Goal: Task Accomplishment & Management: Manage account settings

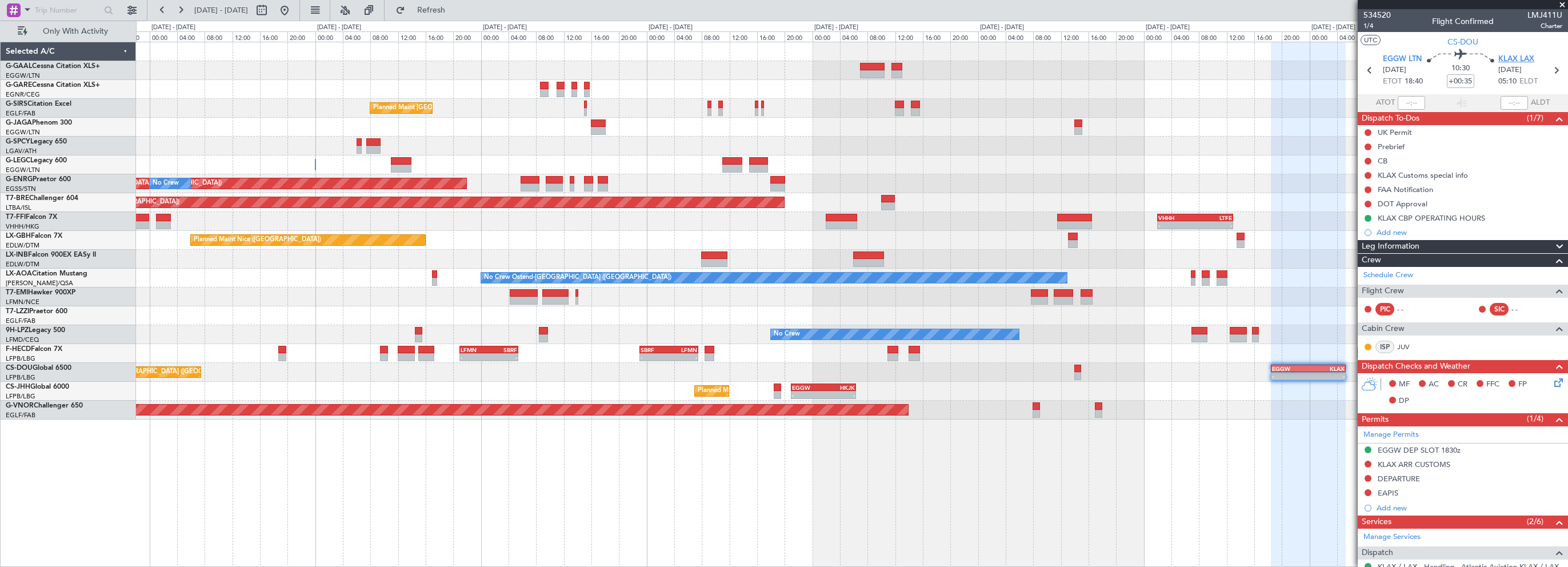
click at [1515, 60] on span "KLAX LAX" at bounding box center [1516, 60] width 36 height 11
click at [455, 7] on span "Refresh" at bounding box center [431, 10] width 48 height 8
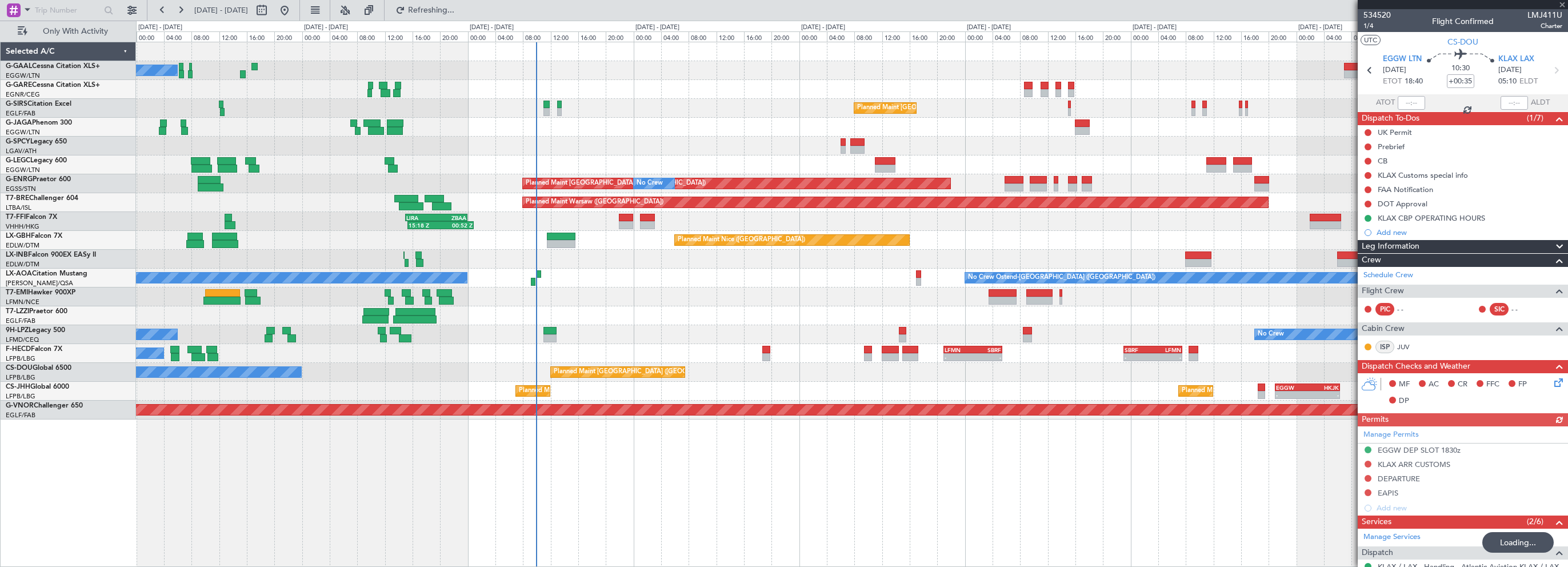
click at [810, 128] on div "No Crew Planned Maint [GEOGRAPHIC_DATA] ([GEOGRAPHIC_DATA]) Planned Maint [GEOG…" at bounding box center [852, 231] width 1432 height 377
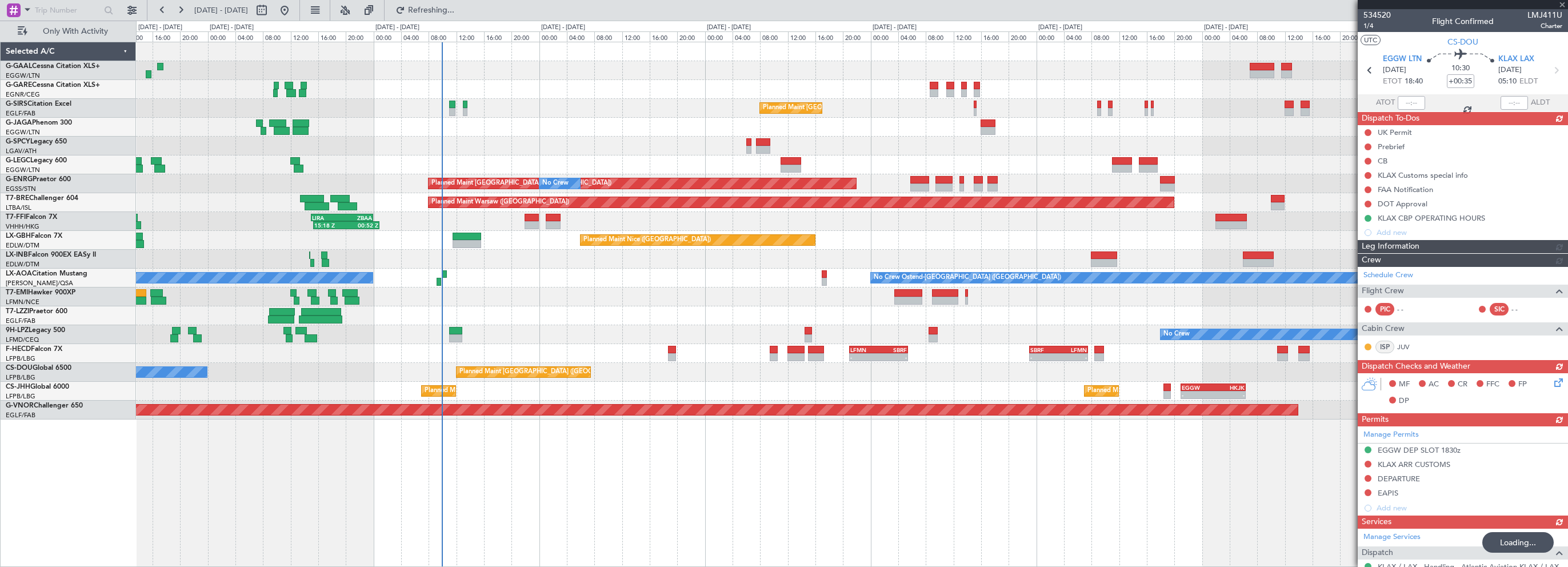
click at [595, 128] on div at bounding box center [852, 127] width 1432 height 19
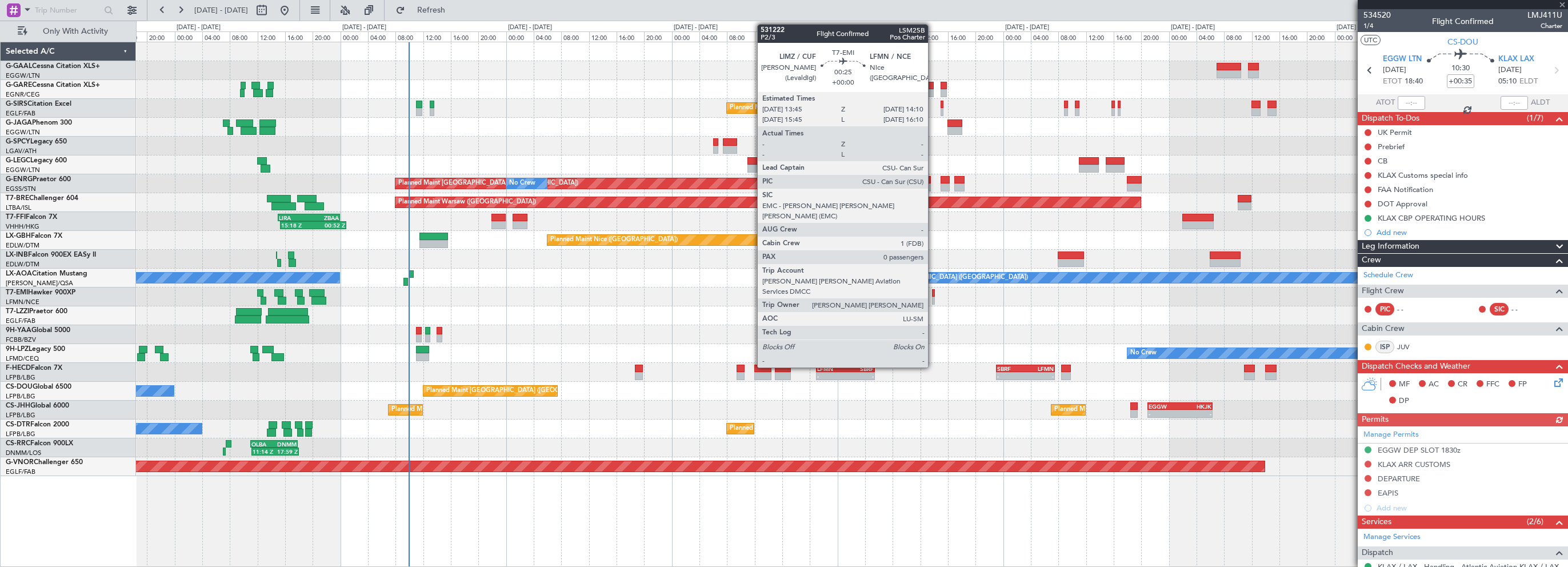
click at [933, 292] on div at bounding box center [934, 293] width 4 height 8
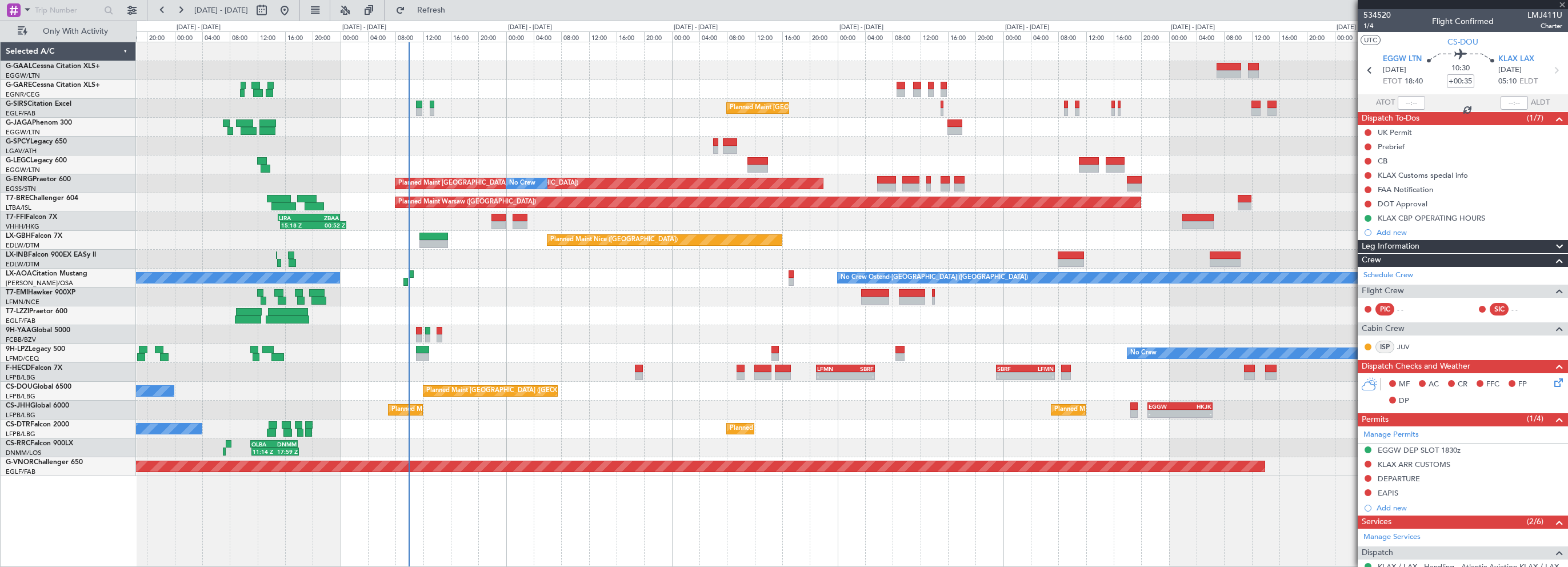
type input "0"
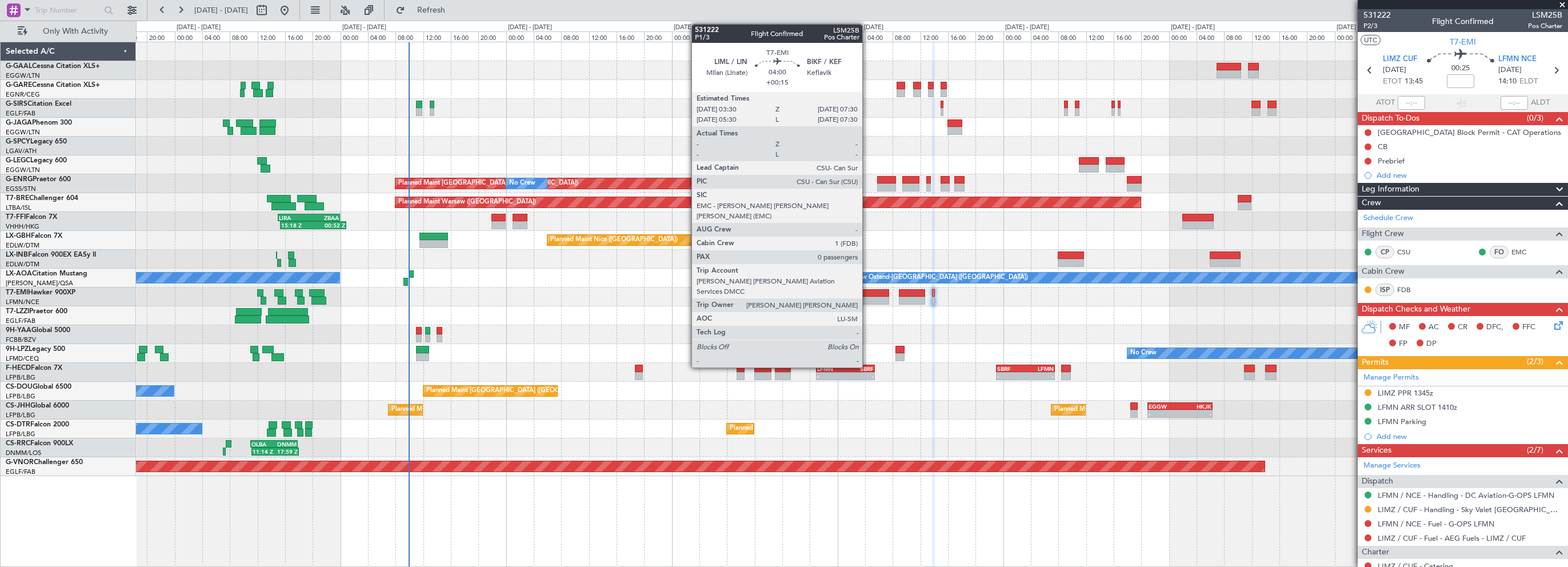
click at [867, 289] on div at bounding box center [875, 293] width 28 height 8
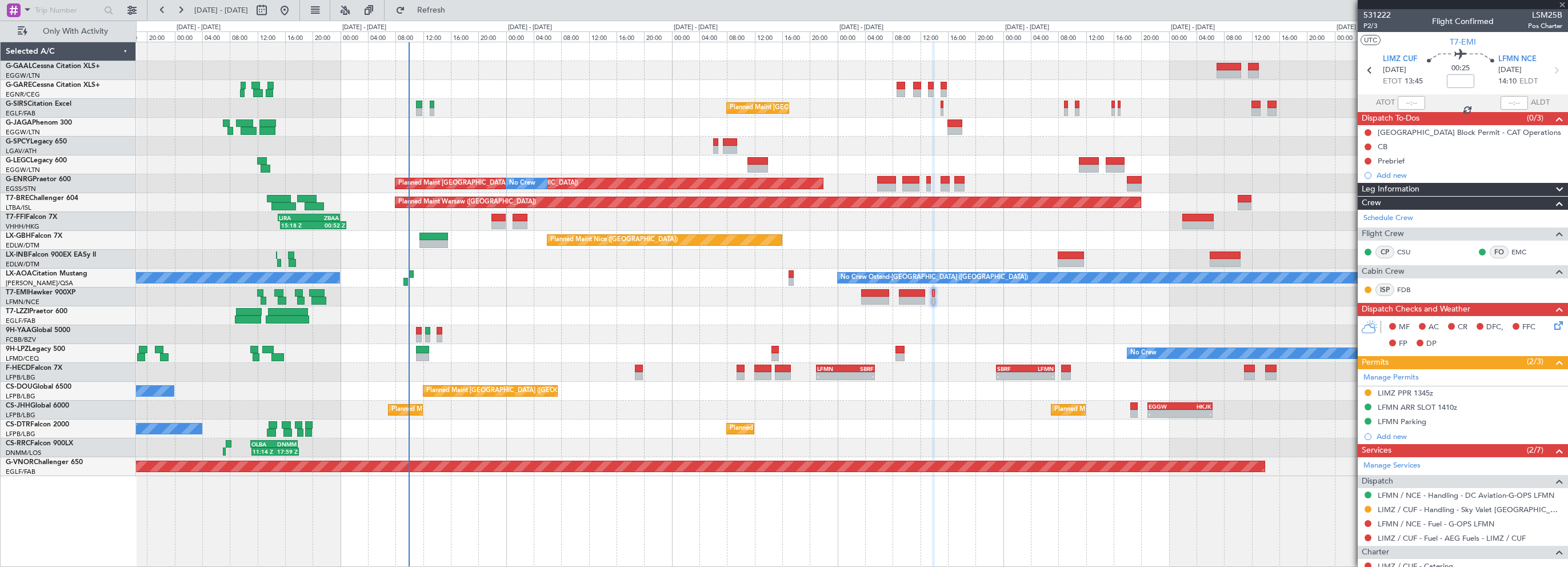
type input "+00:15"
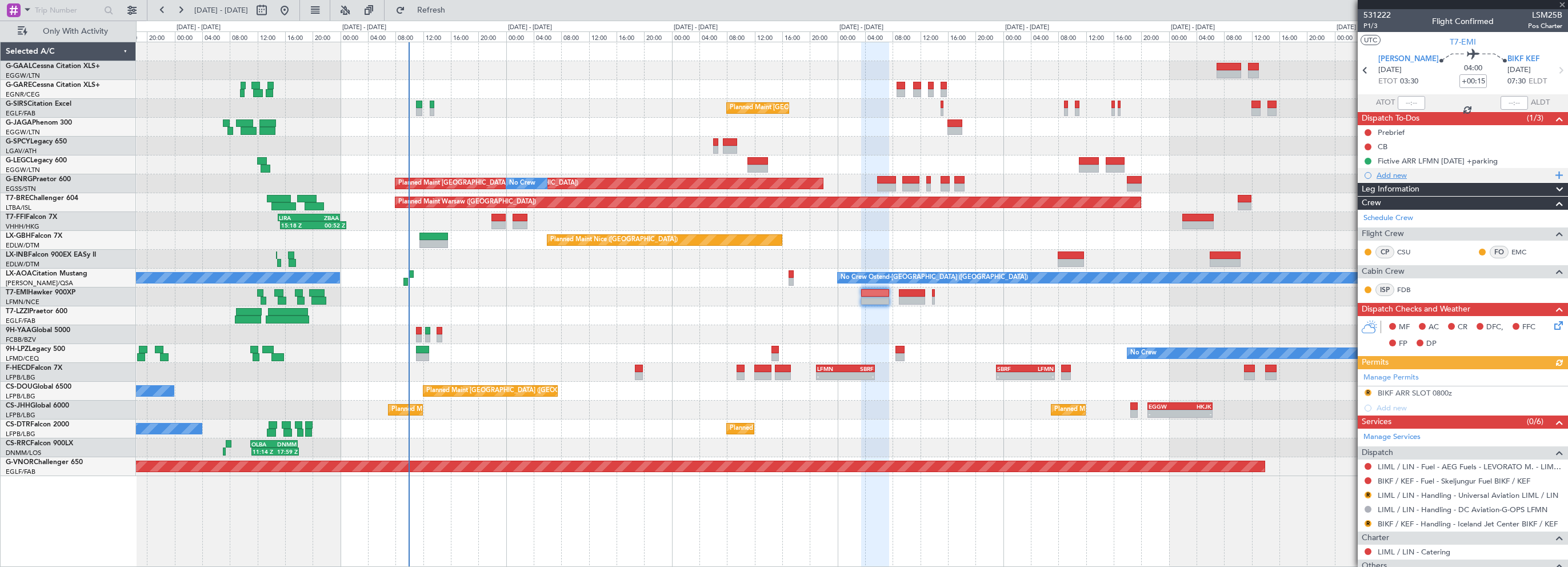
click at [1392, 176] on div "Add new" at bounding box center [1465, 175] width 176 height 10
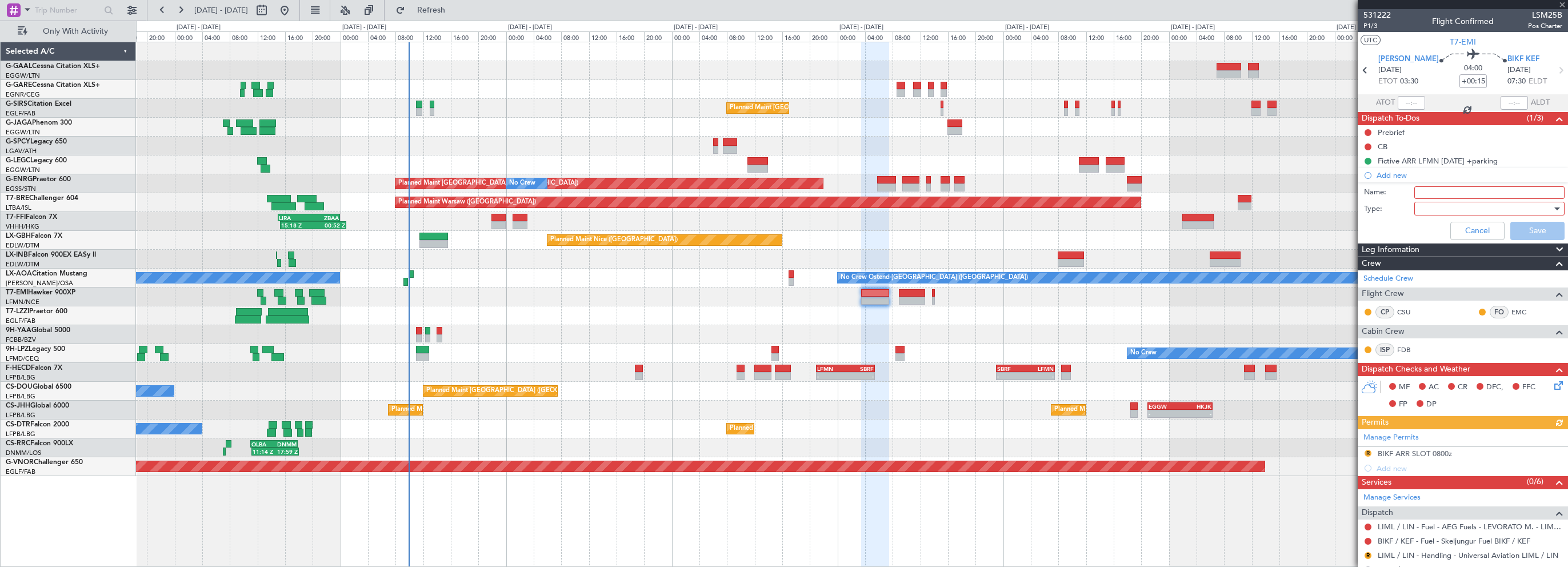
click at [1425, 186] on input "Name:" at bounding box center [1489, 192] width 150 height 13
type input "DO NOT ENTER NAT SPACE"
click at [1426, 206] on div at bounding box center [1485, 208] width 133 height 17
click at [1446, 234] on span "Generic" at bounding box center [1484, 231] width 134 height 17
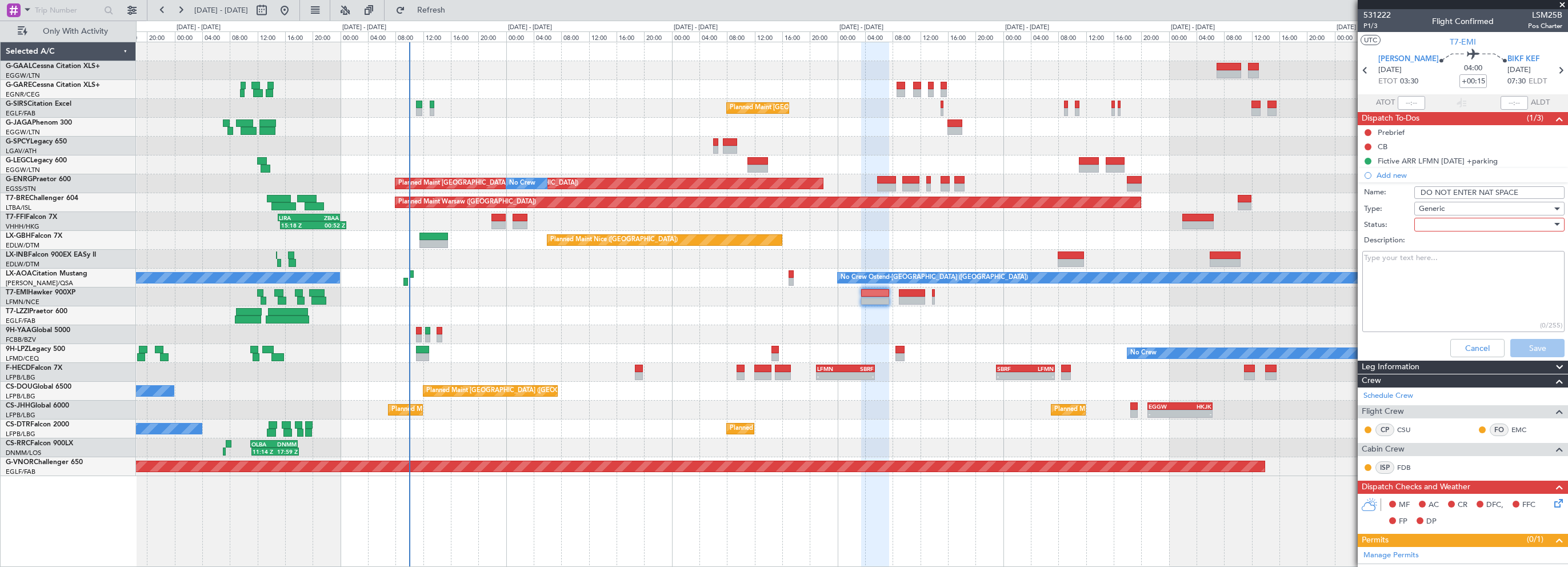
click at [1439, 221] on div at bounding box center [1485, 224] width 133 height 17
click at [1447, 249] on span "Not Started" at bounding box center [1484, 246] width 134 height 17
click at [1520, 343] on button "Save" at bounding box center [1537, 348] width 54 height 18
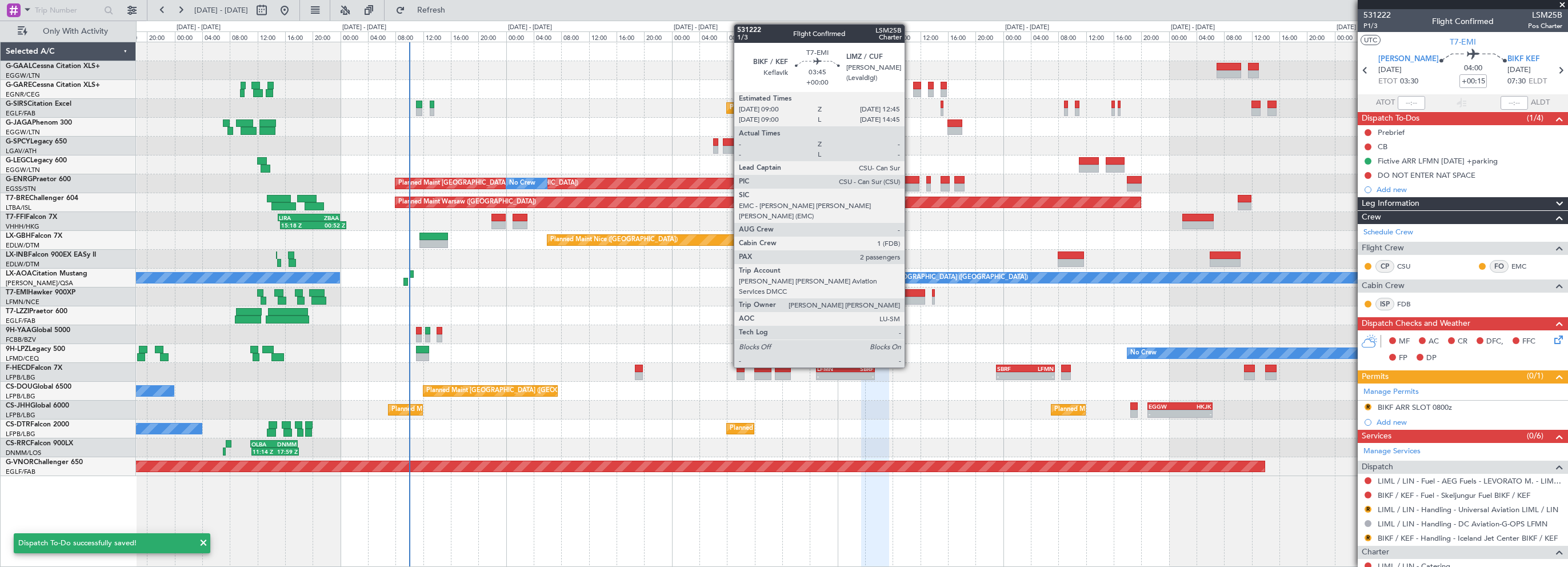
click at [909, 289] on div at bounding box center [911, 293] width 27 height 8
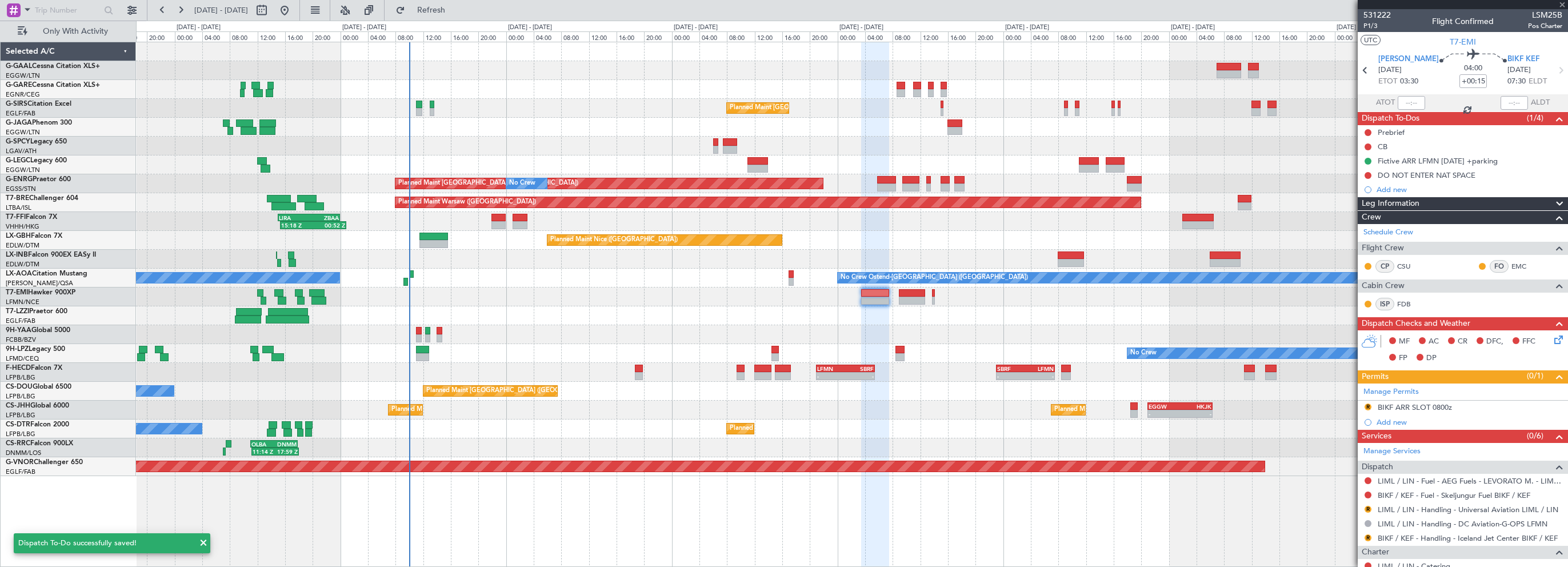
type input "2"
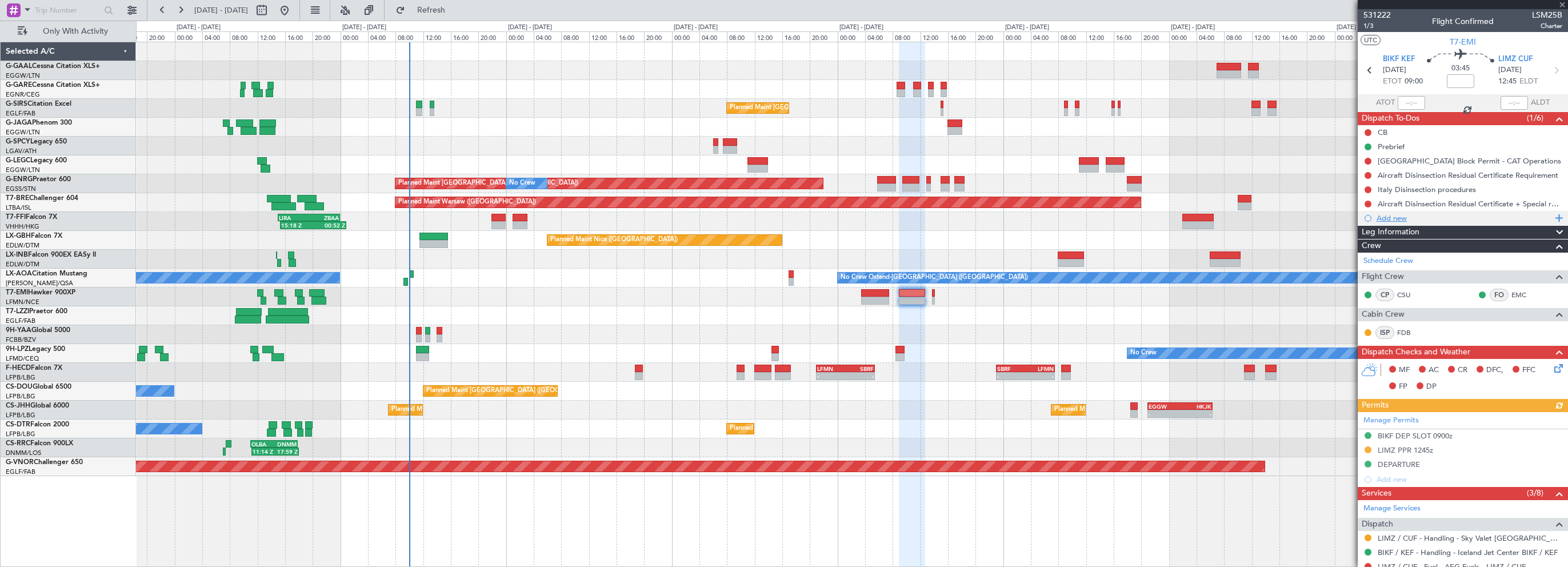
click at [1388, 218] on div "Add new" at bounding box center [1465, 218] width 176 height 10
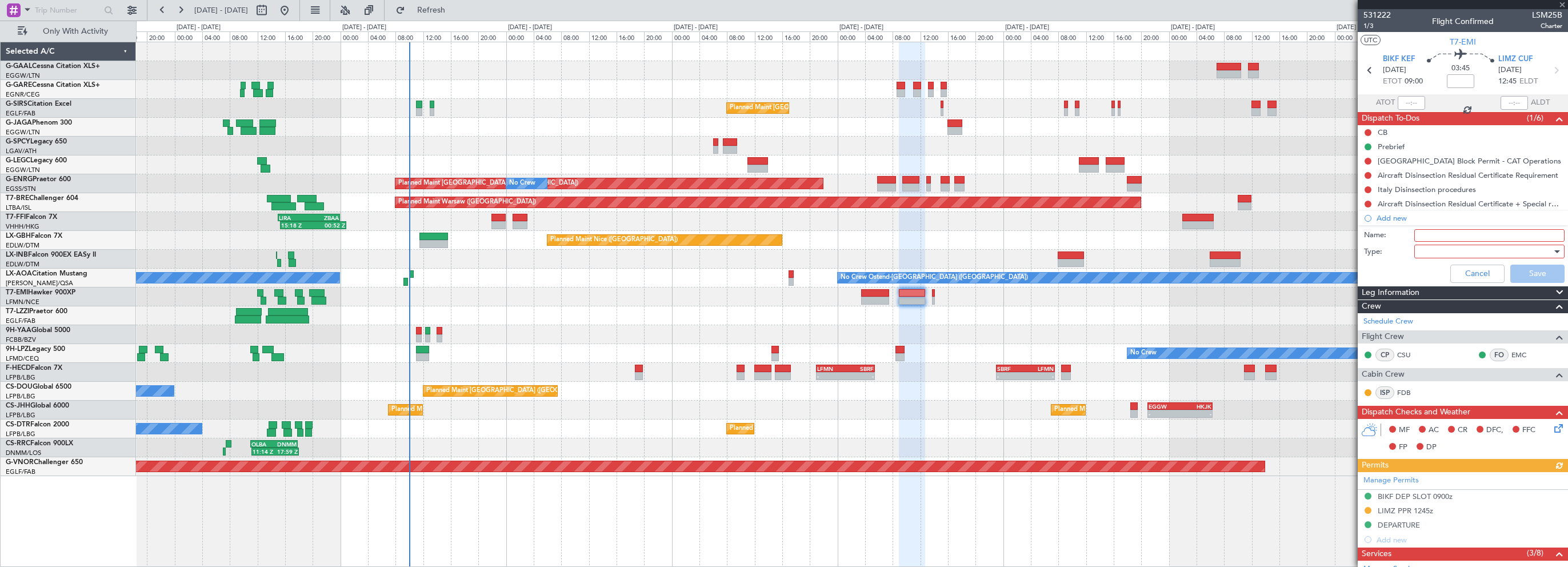
click at [1427, 231] on input "Name:" at bounding box center [1489, 235] width 150 height 13
type input "DO NOT ENTER NAT SPACE"
click at [1425, 256] on div at bounding box center [1485, 251] width 133 height 17
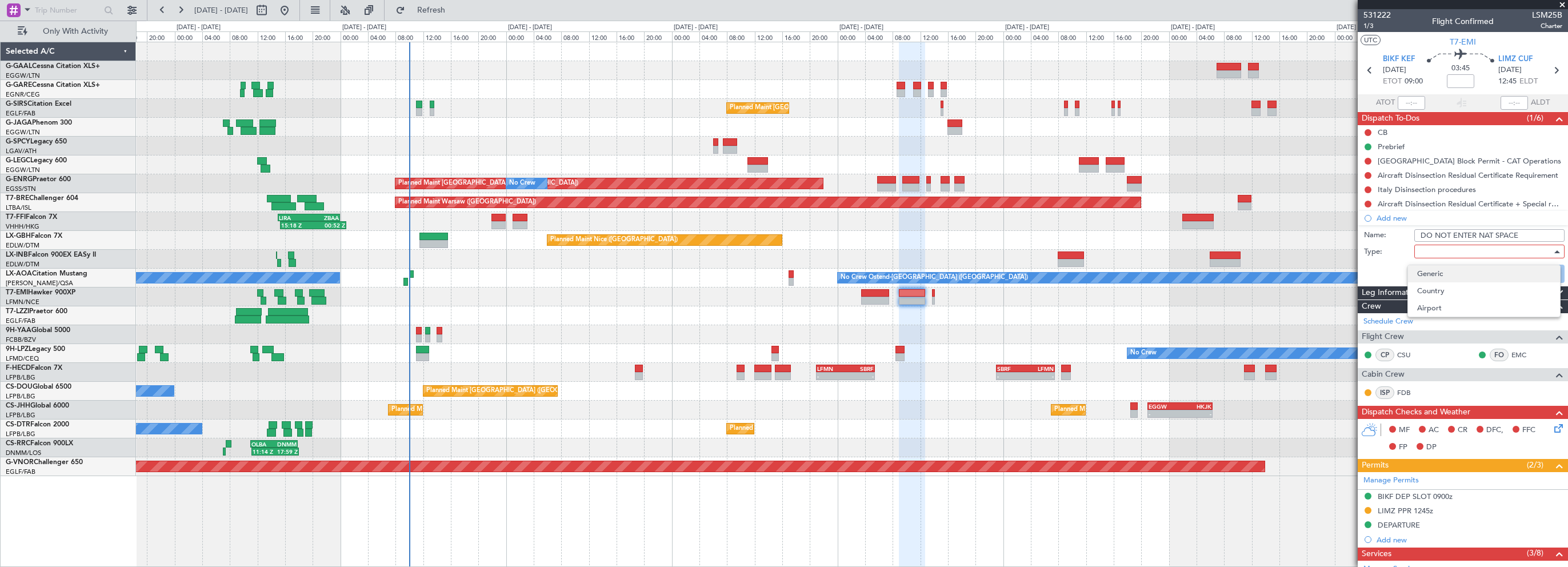
click at [1437, 280] on span "Generic" at bounding box center [1484, 274] width 134 height 17
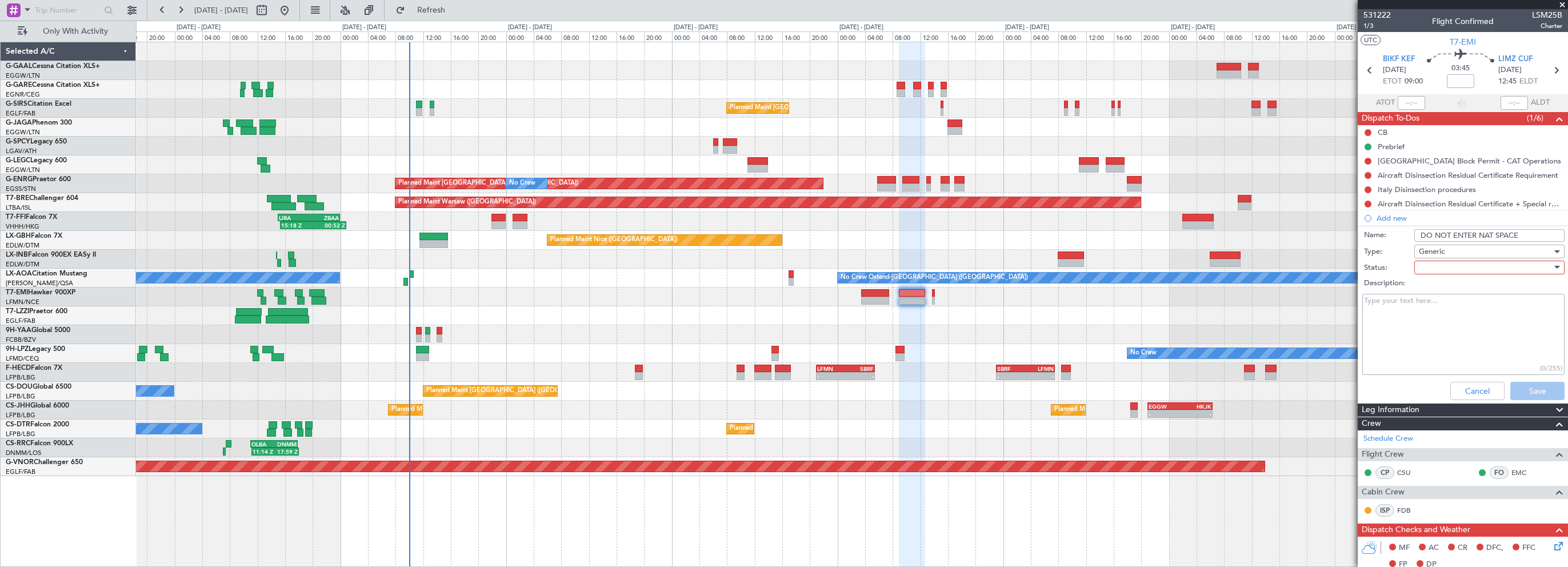
click at [1439, 278] on label "Description:" at bounding box center [1468, 283] width 210 height 11
click at [1439, 294] on textarea "Description:" at bounding box center [1464, 334] width 202 height 82
click at [1435, 268] on div at bounding box center [1485, 267] width 133 height 17
click at [1440, 289] on span "Not Started" at bounding box center [1484, 289] width 134 height 17
click at [1532, 393] on button "Save" at bounding box center [1537, 391] width 54 height 18
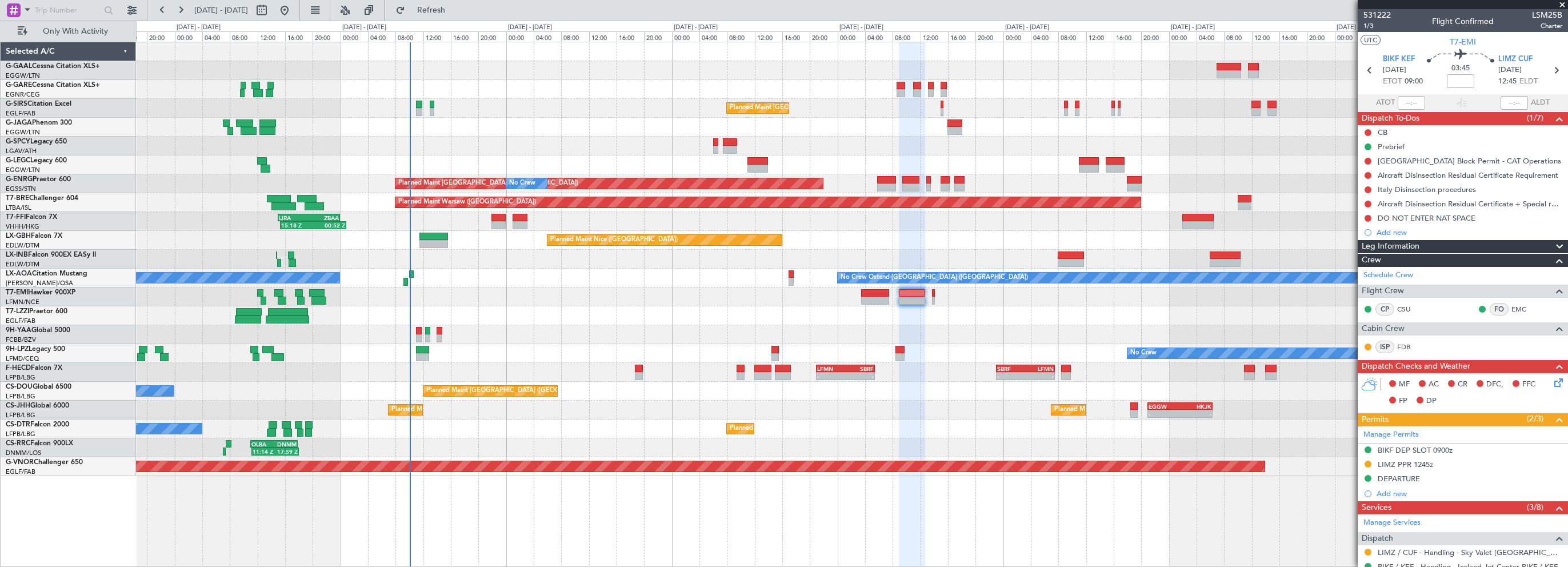
click at [598, 93] on div at bounding box center [852, 89] width 1432 height 19
click at [451, 6] on span "Refresh" at bounding box center [431, 10] width 48 height 8
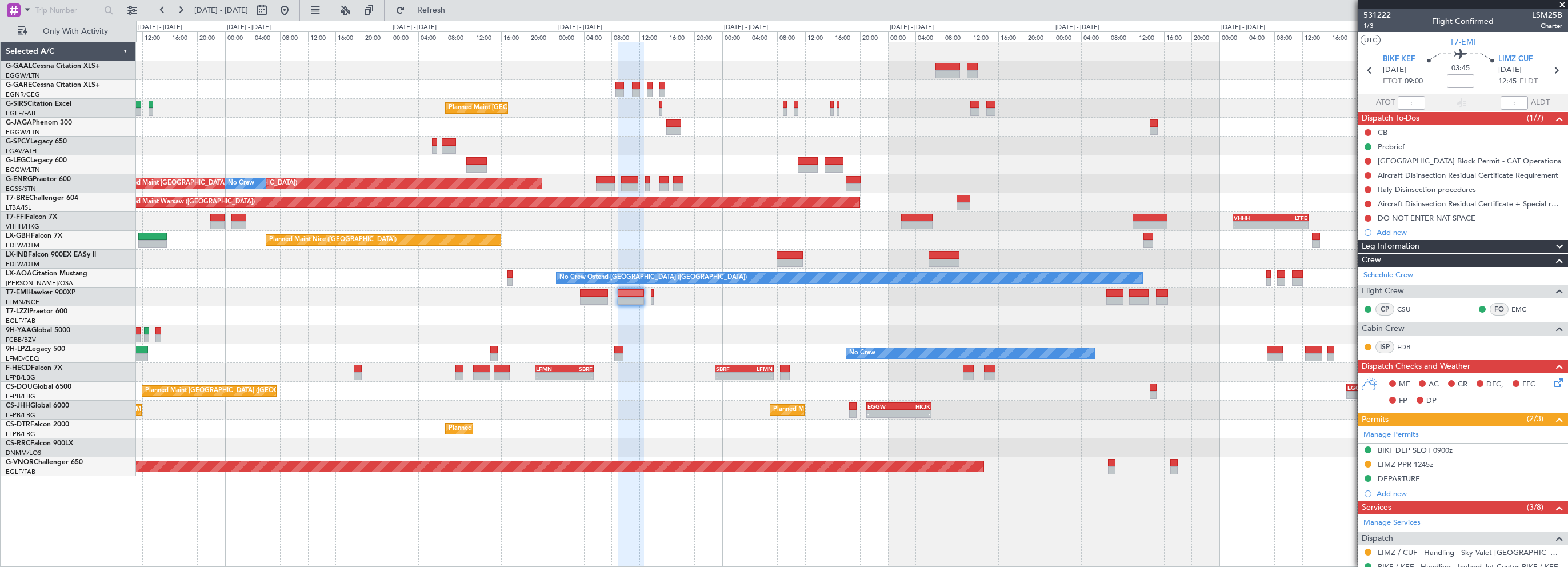
click at [748, 291] on div "Planned Maint [GEOGRAPHIC_DATA] ([GEOGRAPHIC_DATA]) Planned Maint [GEOGRAPHIC_D…" at bounding box center [852, 259] width 1432 height 434
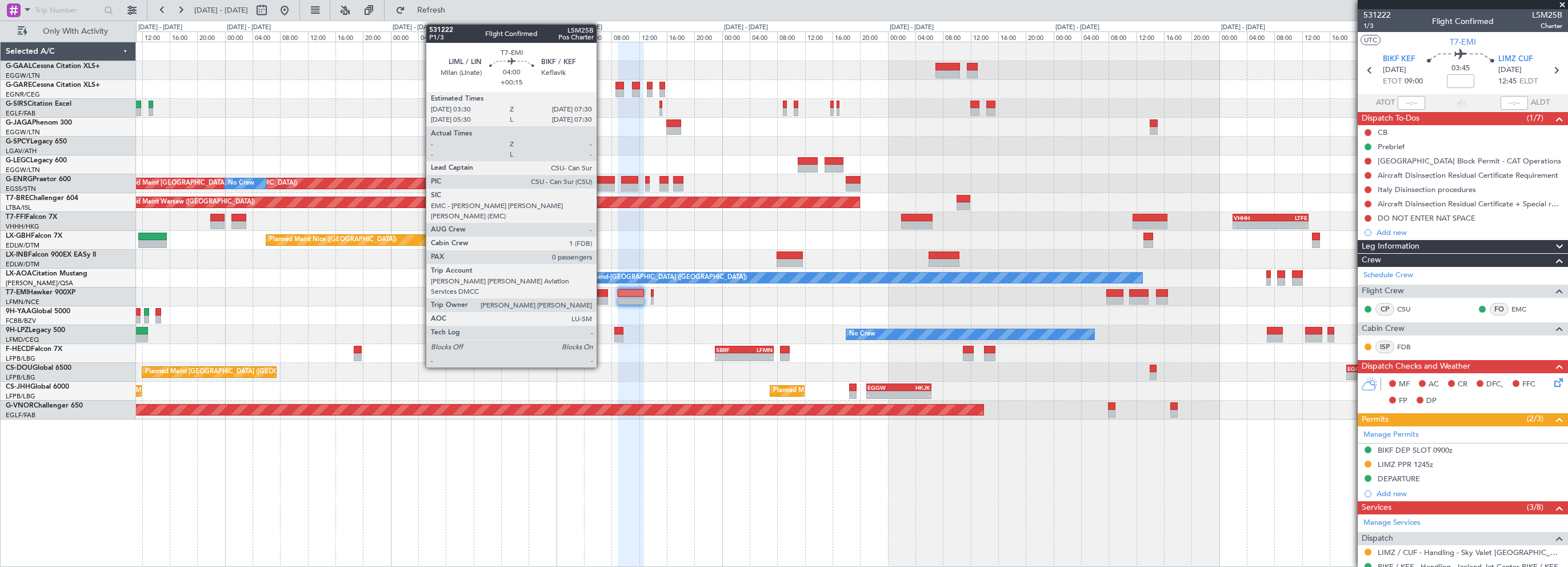
click at [602, 295] on div at bounding box center [593, 293] width 28 height 8
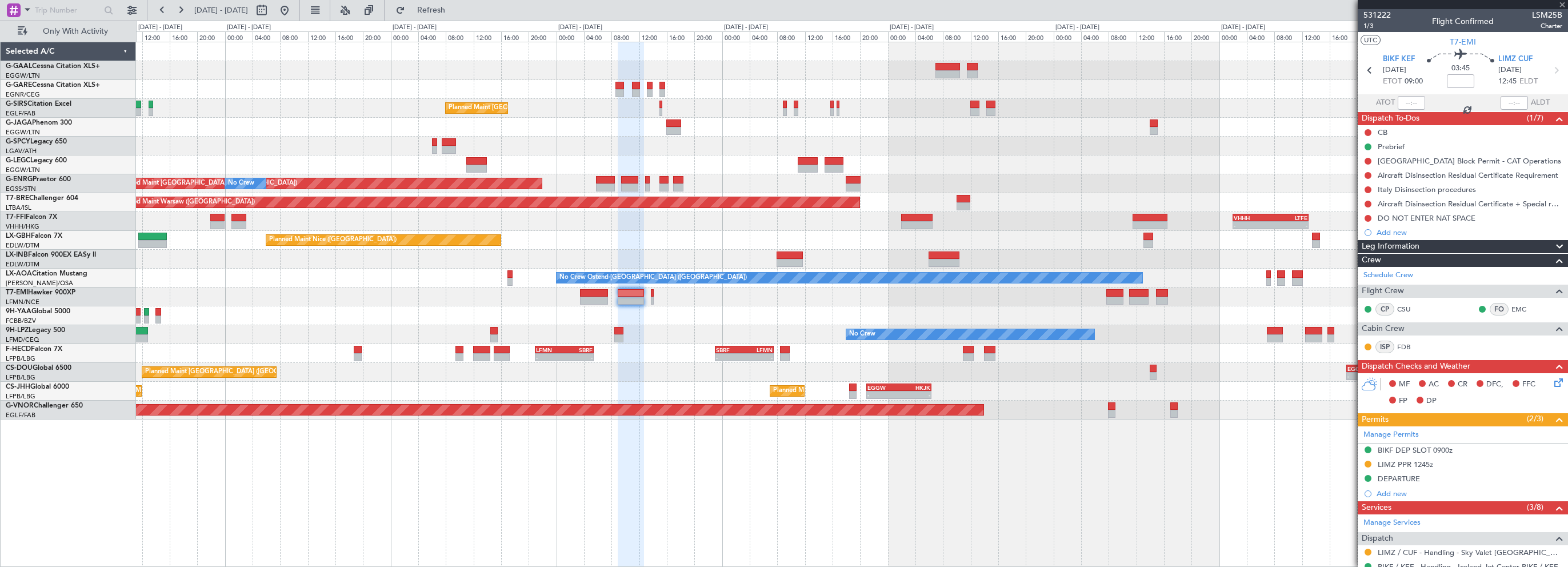
type input "+00:15"
type input "0"
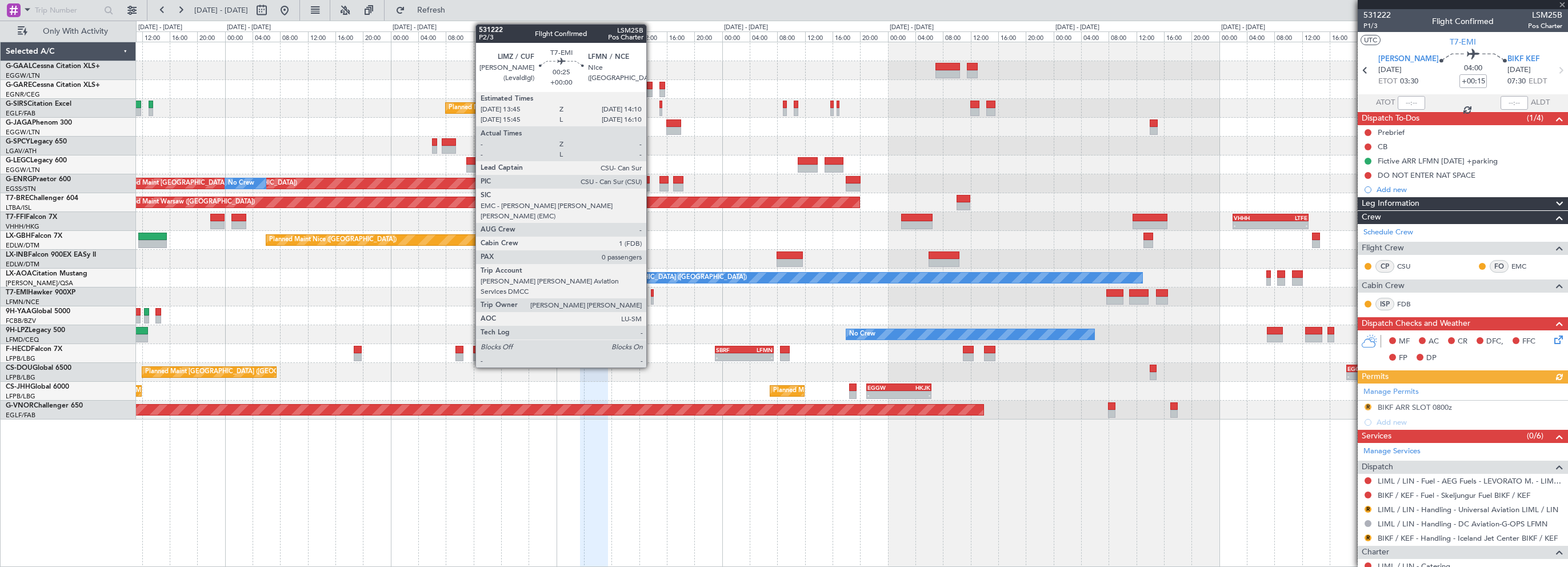
click at [651, 291] on div at bounding box center [653, 293] width 4 height 8
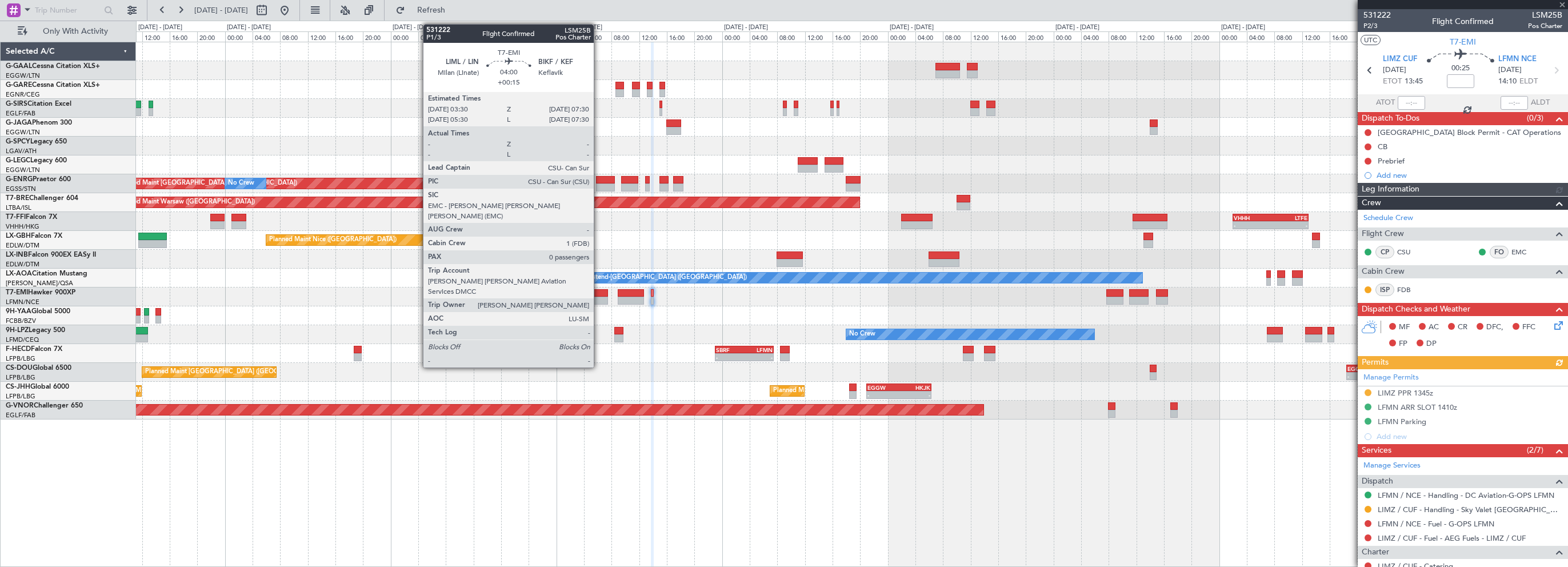
click at [599, 289] on div at bounding box center [593, 293] width 28 height 8
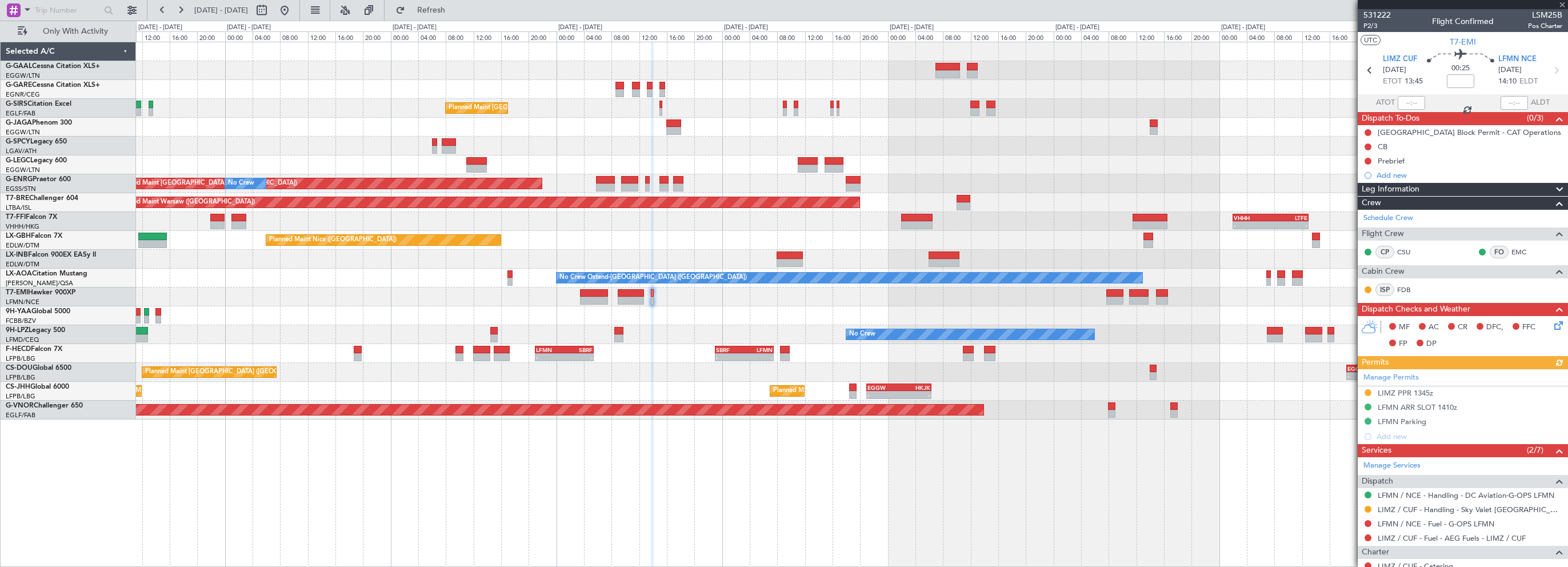
type input "+00:15"
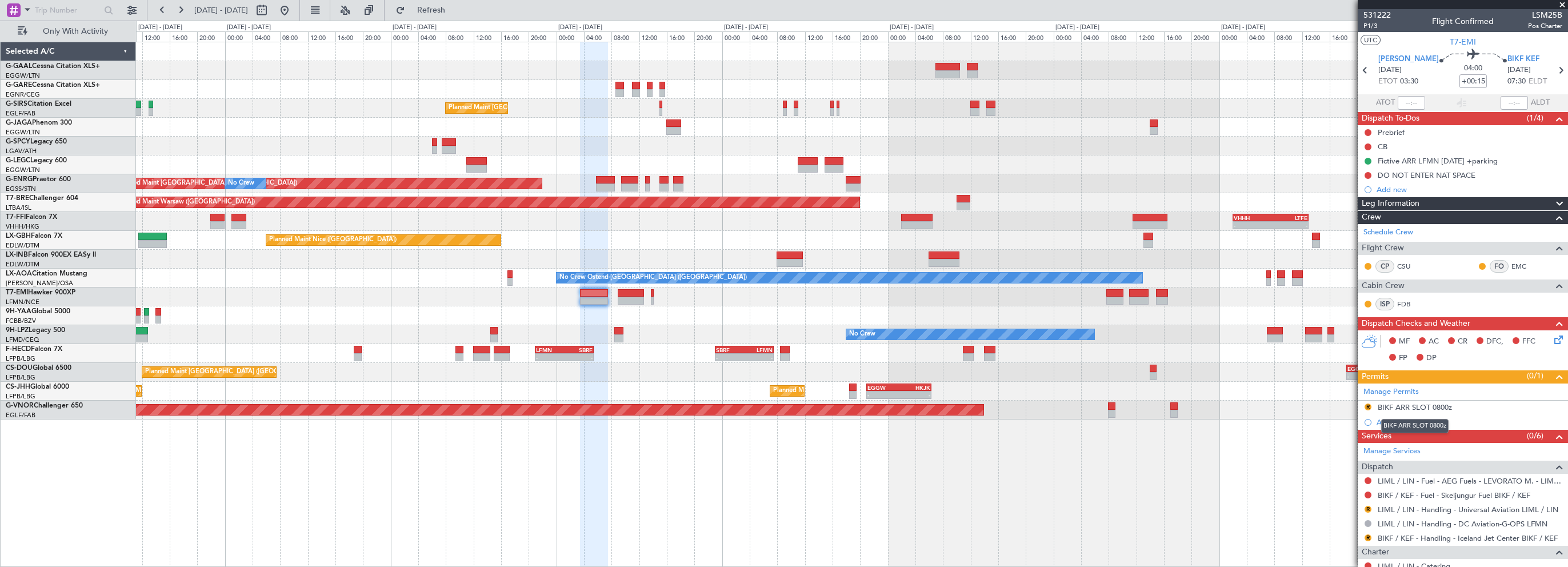
click at [1432, 411] on mat-tooltip-component "BIKF ARR SLOT 0800z" at bounding box center [1414, 426] width 83 height 30
click at [1438, 411] on mat-tooltip-component "BIKF ARR SLOT 0800z" at bounding box center [1414, 426] width 83 height 30
click at [1420, 405] on div "BIKF ARR SLOT 0800z" at bounding box center [1414, 407] width 74 height 10
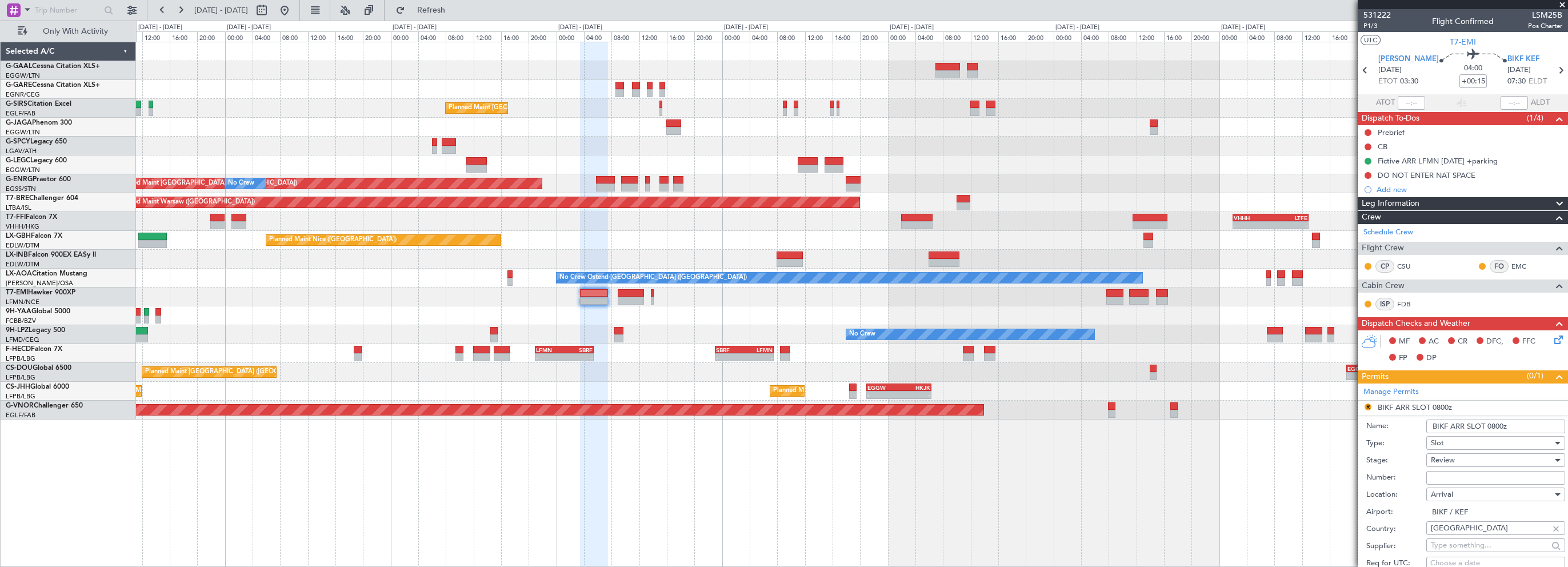
drag, startPoint x: 1499, startPoint y: 425, endPoint x: 1492, endPoint y: 423, distance: 7.3
click at [1492, 423] on input "BIKF ARR SLOT 0800z" at bounding box center [1496, 426] width 139 height 14
type input "BIKF ARR SLOT 0730z"
click at [1443, 457] on span "Review" at bounding box center [1443, 460] width 24 height 10
click at [1461, 535] on span "Requested" at bounding box center [1491, 533] width 120 height 17
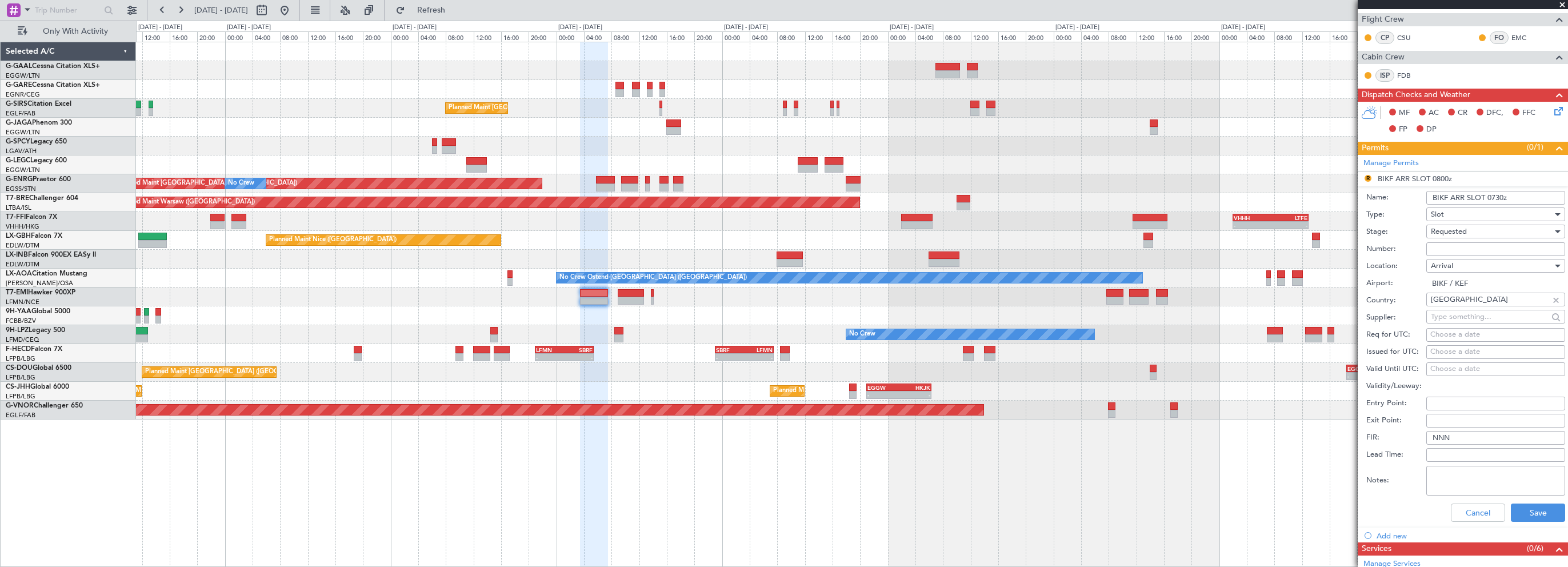
scroll to position [343, 0]
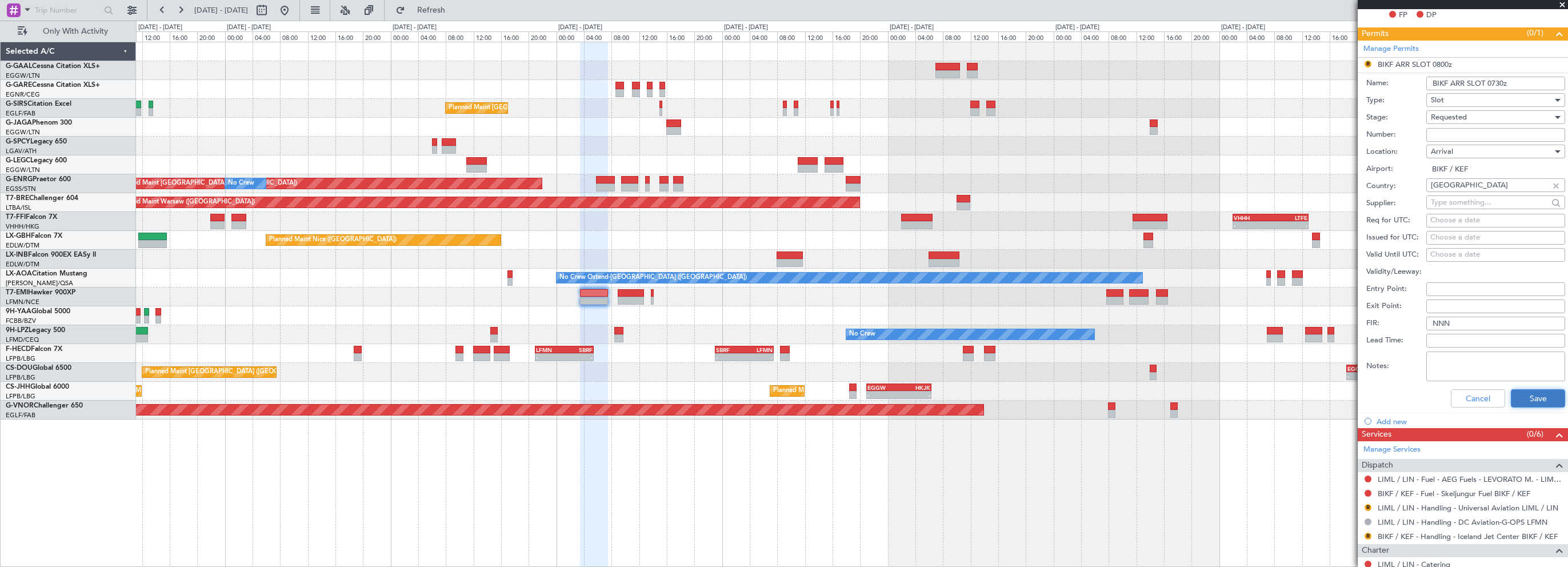
click at [1525, 399] on button "Save" at bounding box center [1538, 398] width 54 height 18
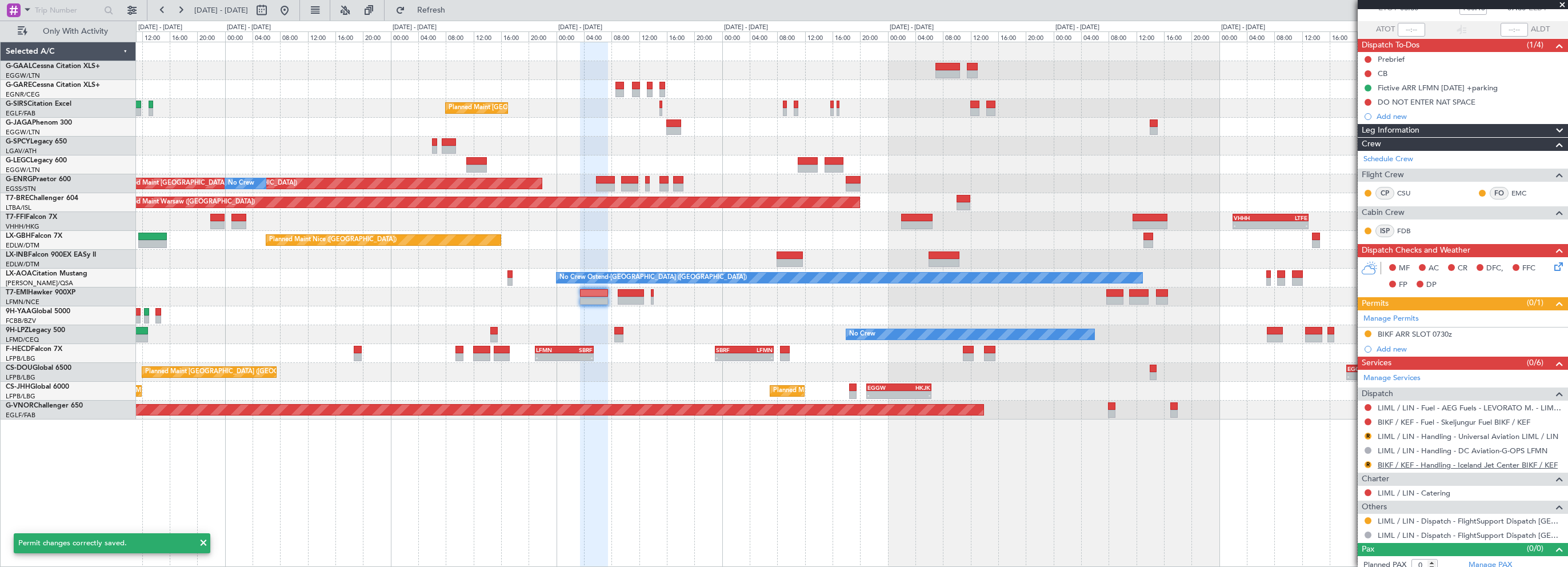
scroll to position [79, 0]
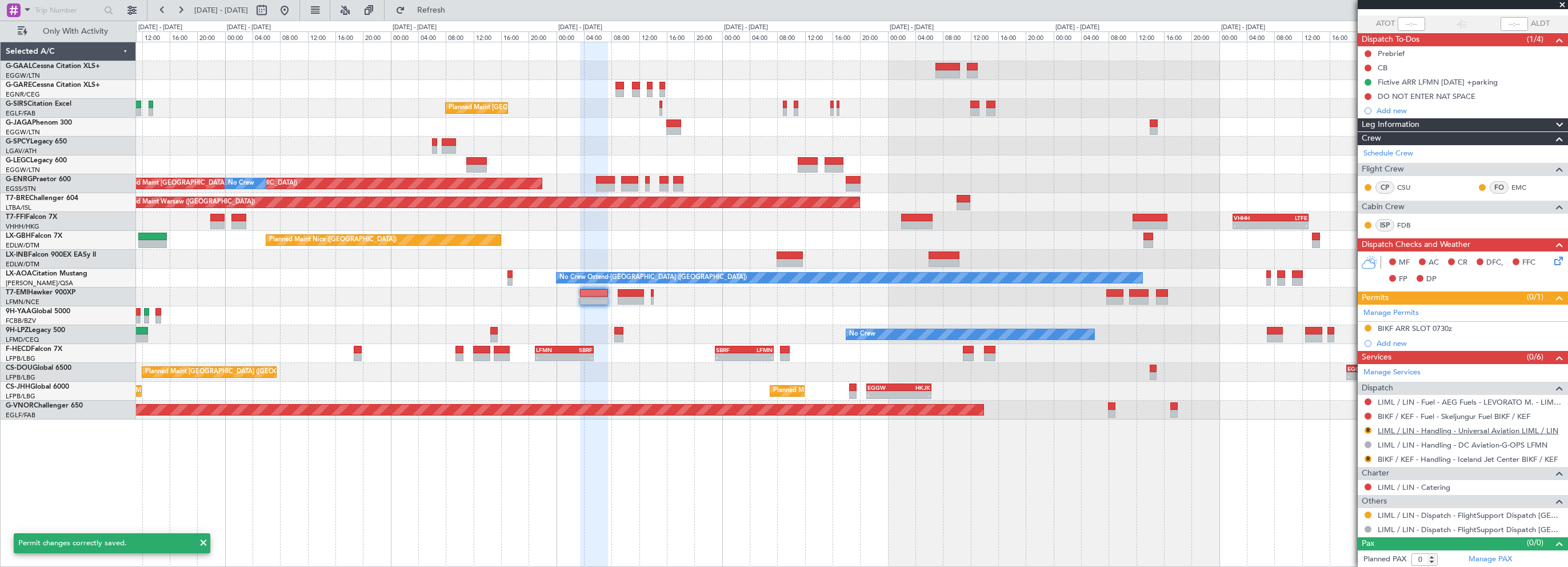
click at [1475, 431] on link "LIML / LIN - Handling - Universal Aviation LIML / LIN" at bounding box center [1467, 431] width 180 height 10
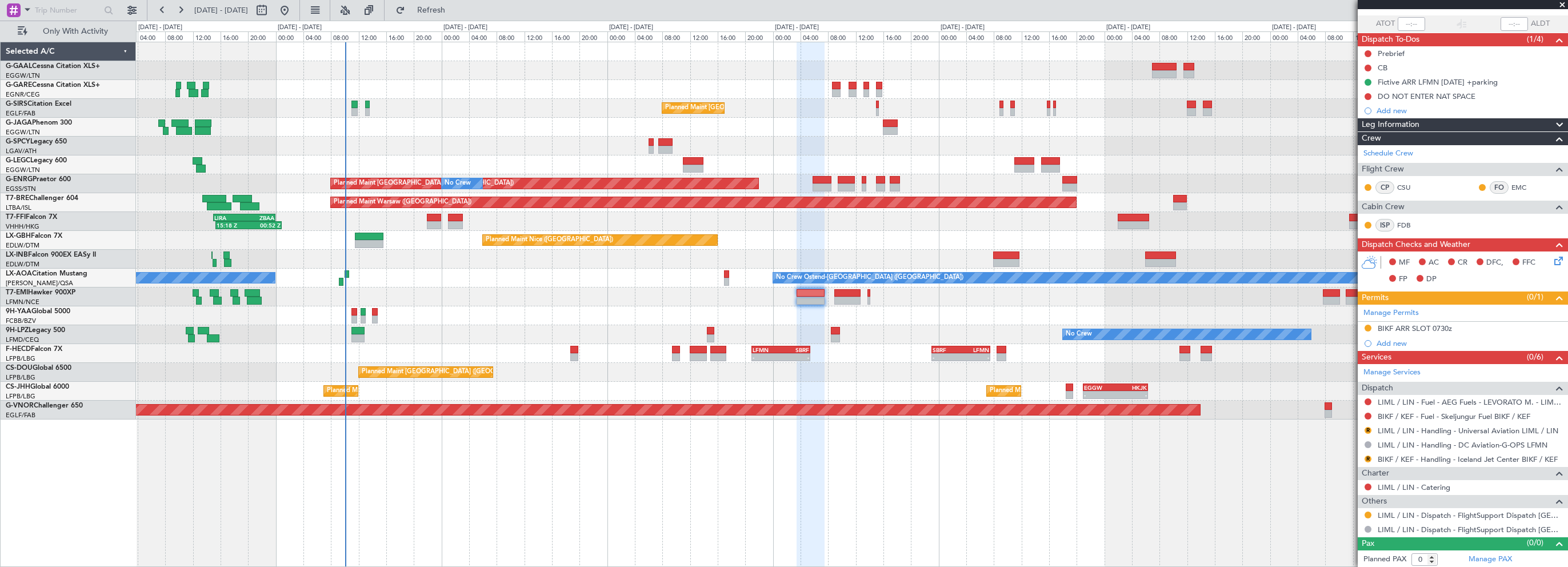
click at [447, 287] on div "No Crew Planned Maint [GEOGRAPHIC_DATA] ([GEOGRAPHIC_DATA]) Planned Maint [GEOG…" at bounding box center [852, 231] width 1432 height 377
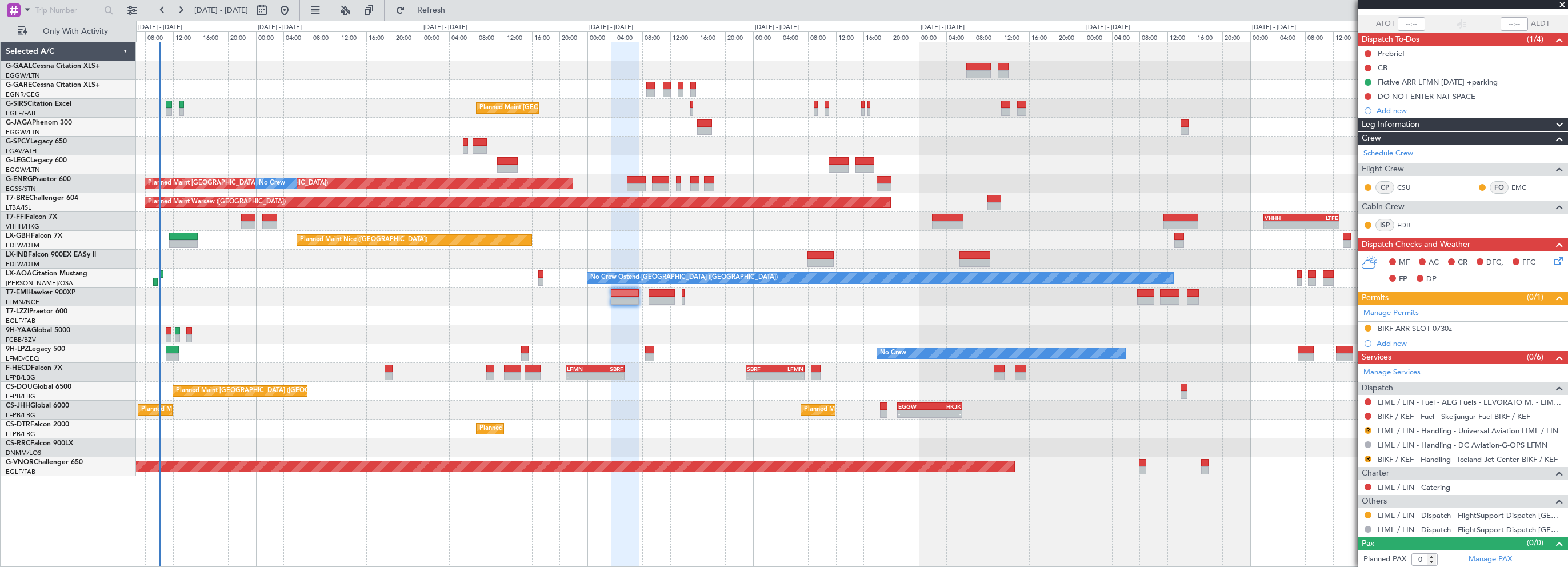
click at [764, 341] on div "No Crew Planned Maint [GEOGRAPHIC_DATA] ([GEOGRAPHIC_DATA]) Planned Maint [GEOG…" at bounding box center [852, 259] width 1432 height 434
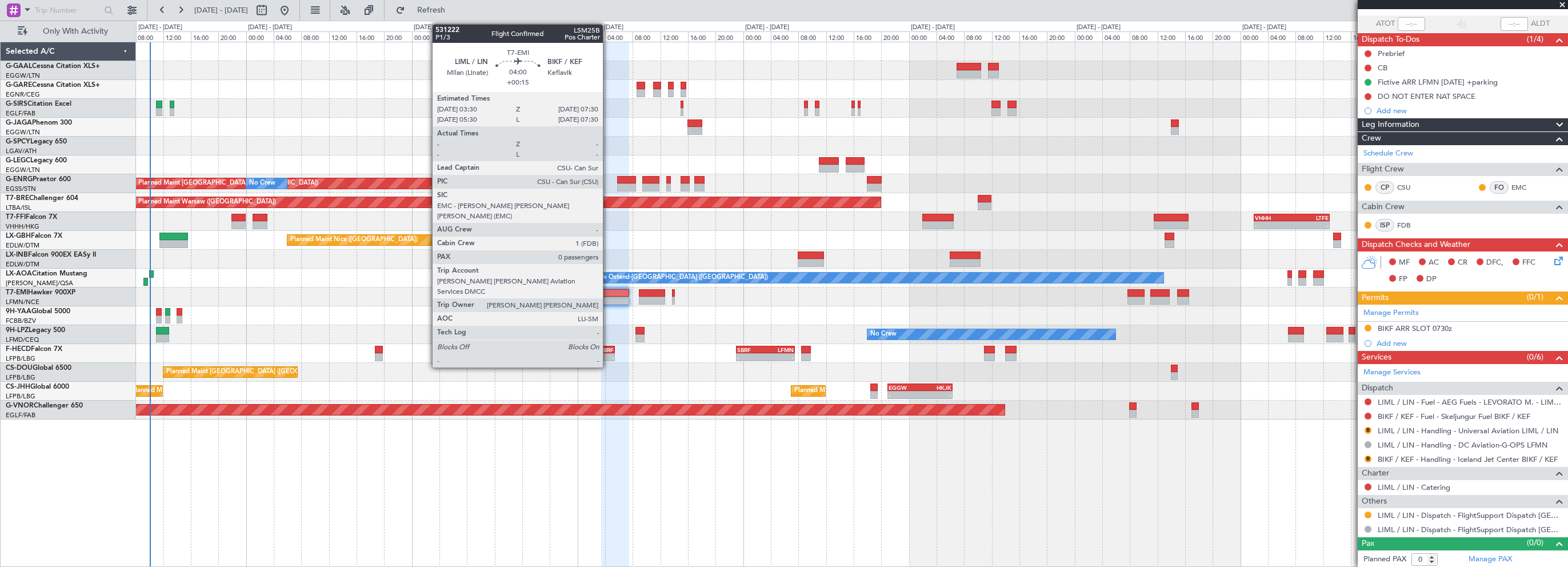
click at [608, 296] on div at bounding box center [615, 293] width 28 height 8
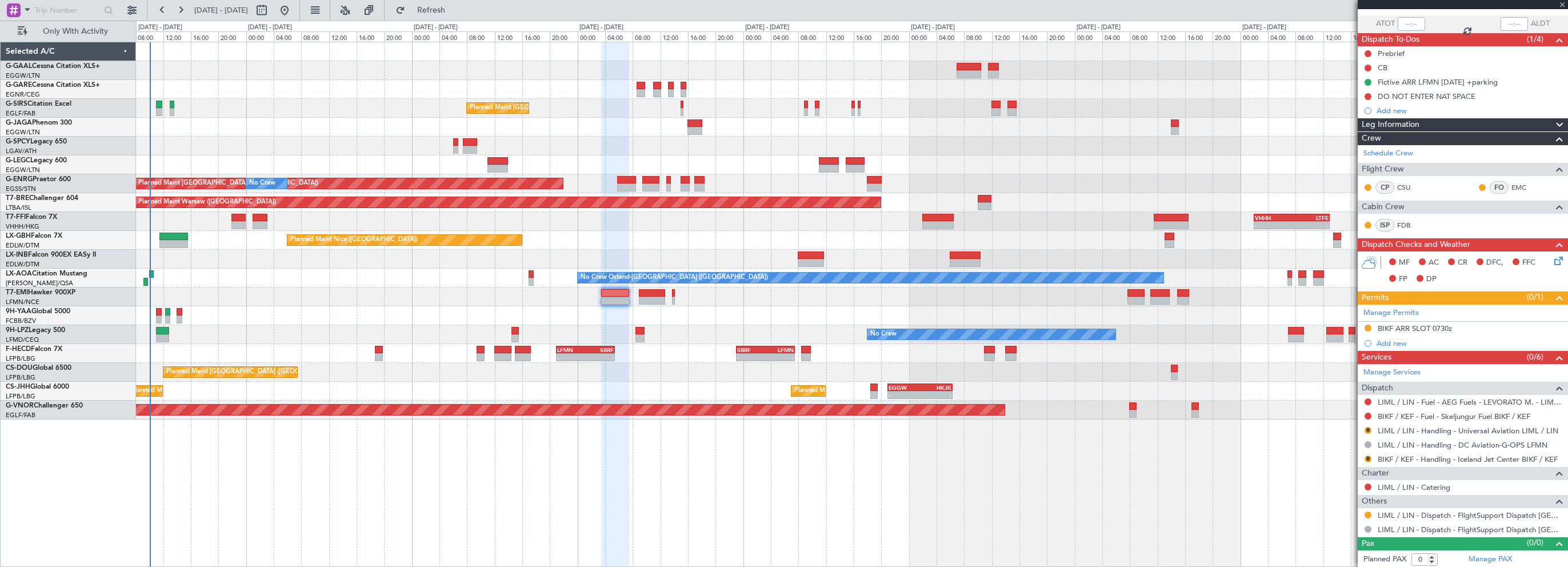
click at [619, 292] on div at bounding box center [615, 293] width 28 height 8
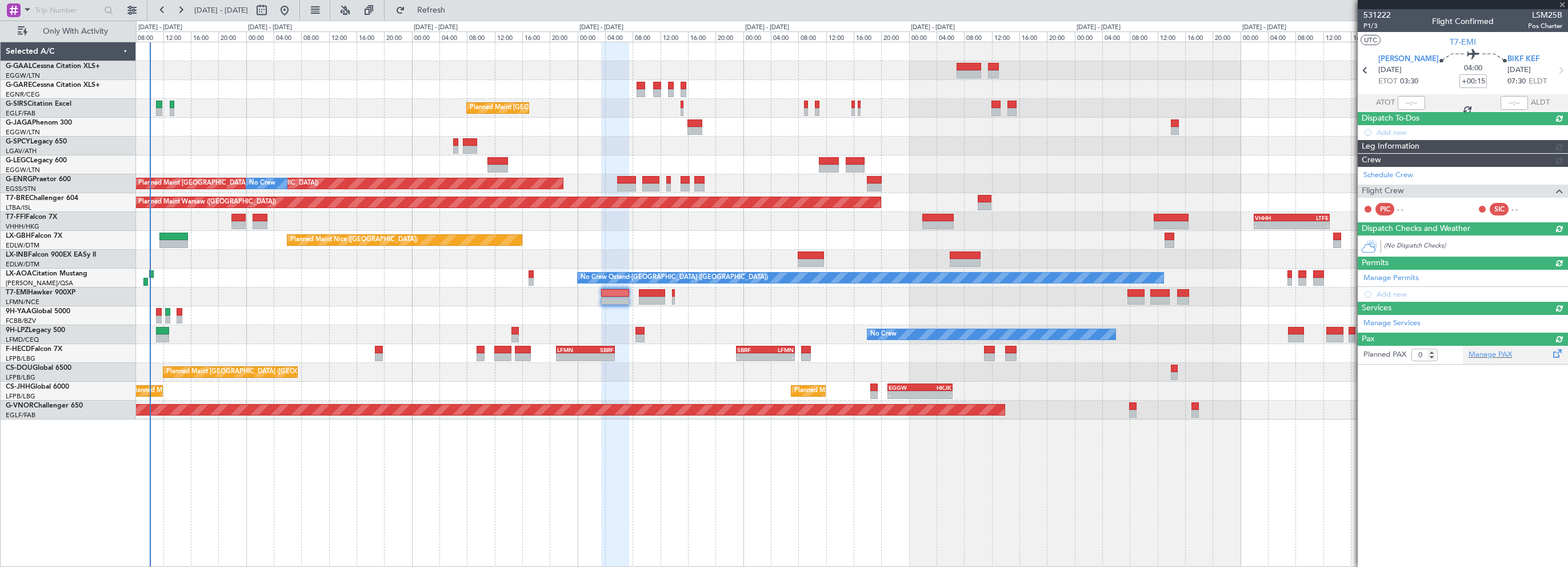
scroll to position [0, 0]
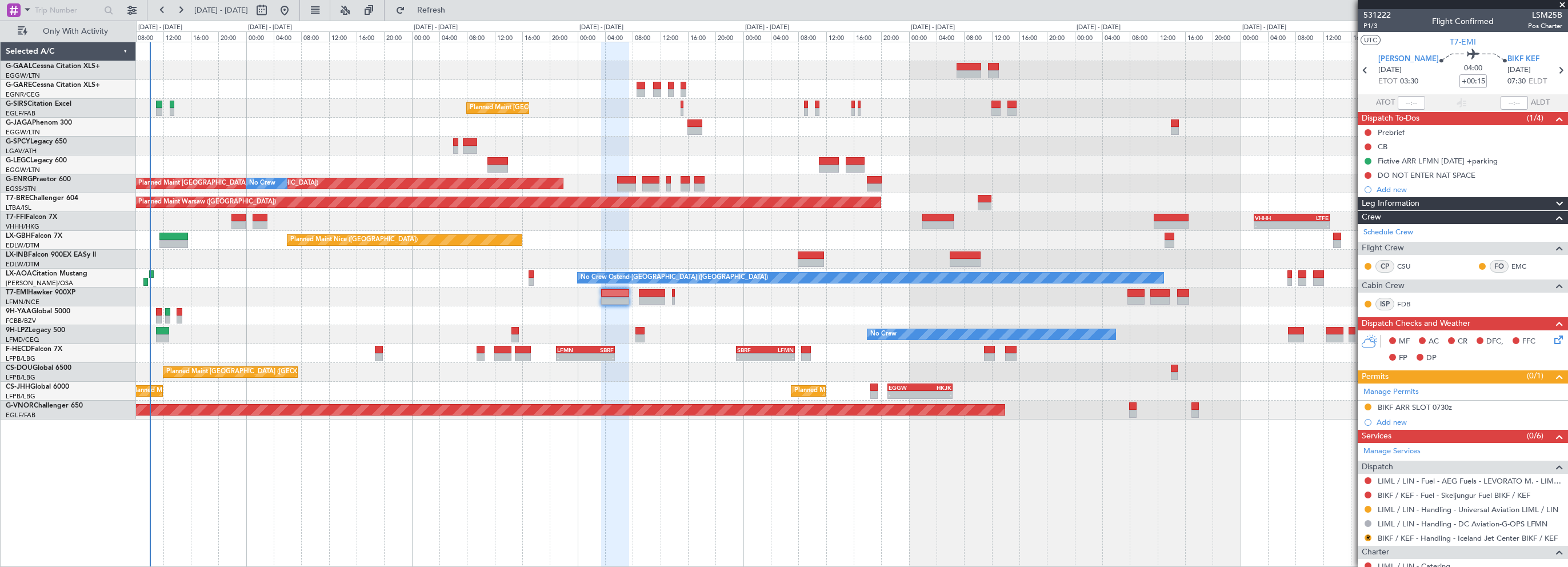
click at [1461, 537] on mat-tooltip-component "Incomplete" at bounding box center [1458, 529] width 52 height 30
click at [1385, 540] on link "BIKF / KEF - Handling - Iceland Jet Center BIKF / KEF" at bounding box center [1467, 538] width 180 height 10
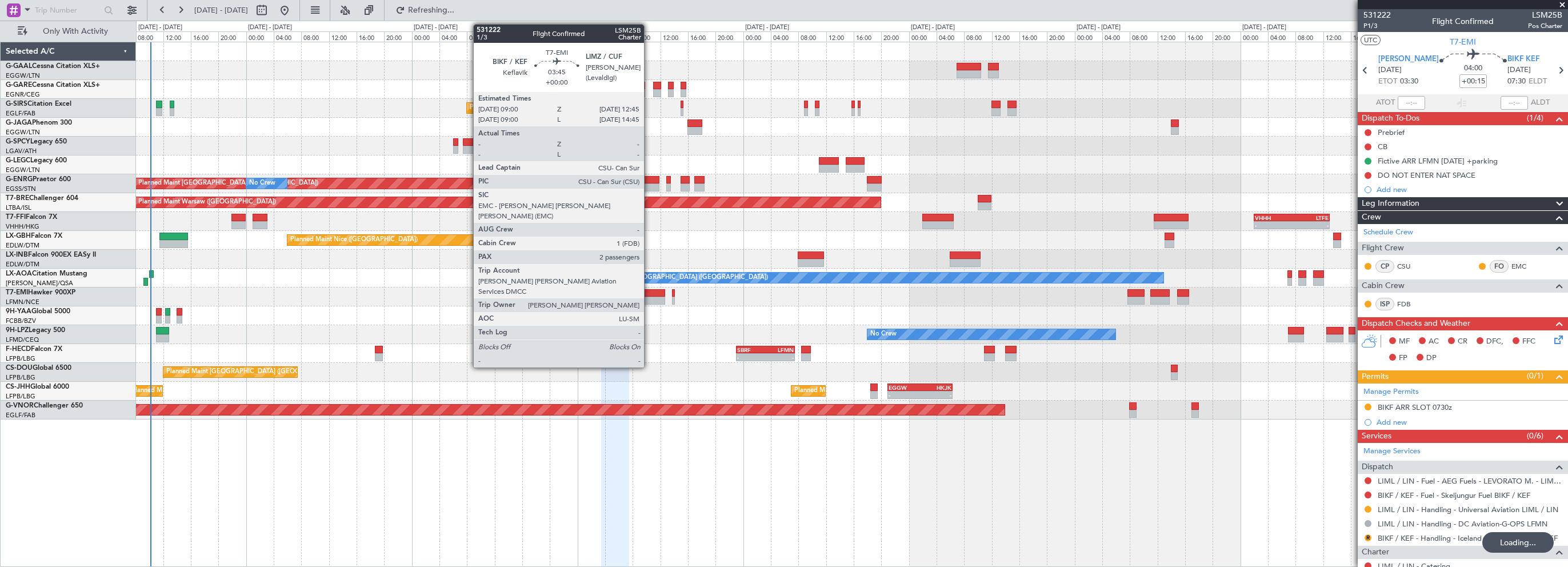
click at [649, 295] on div at bounding box center [652, 293] width 27 height 8
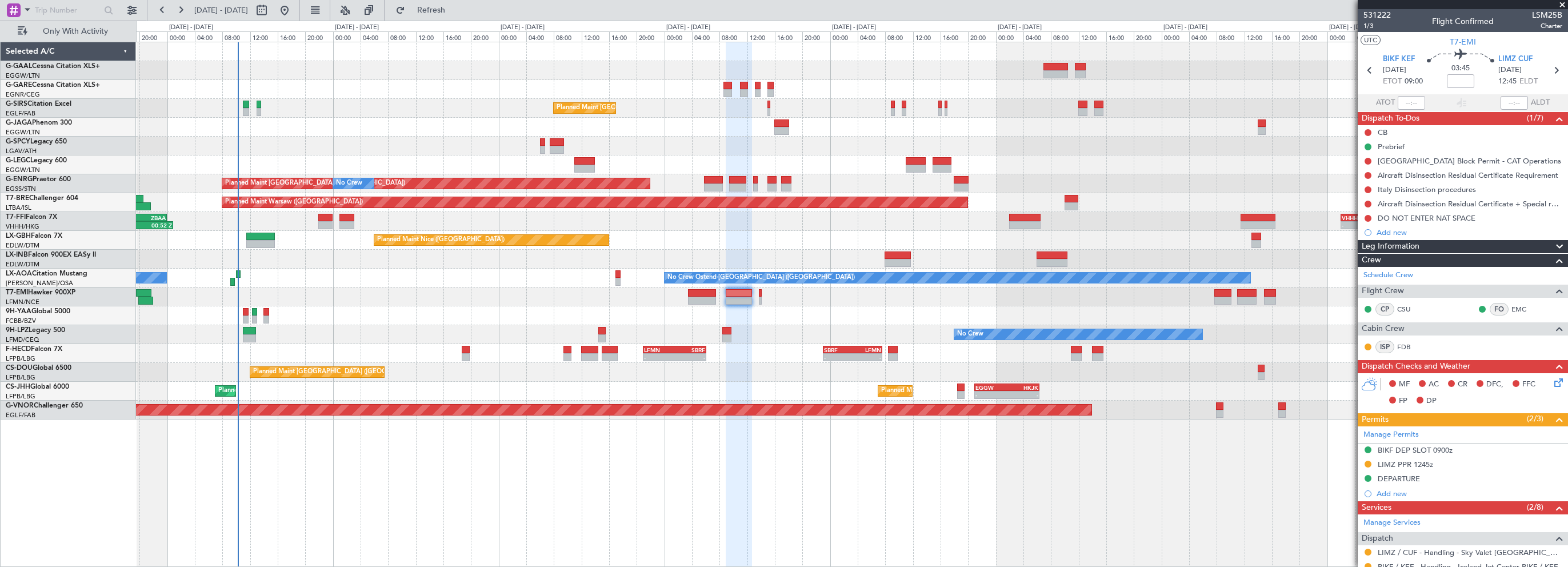
click at [386, 292] on div at bounding box center [852, 297] width 1432 height 19
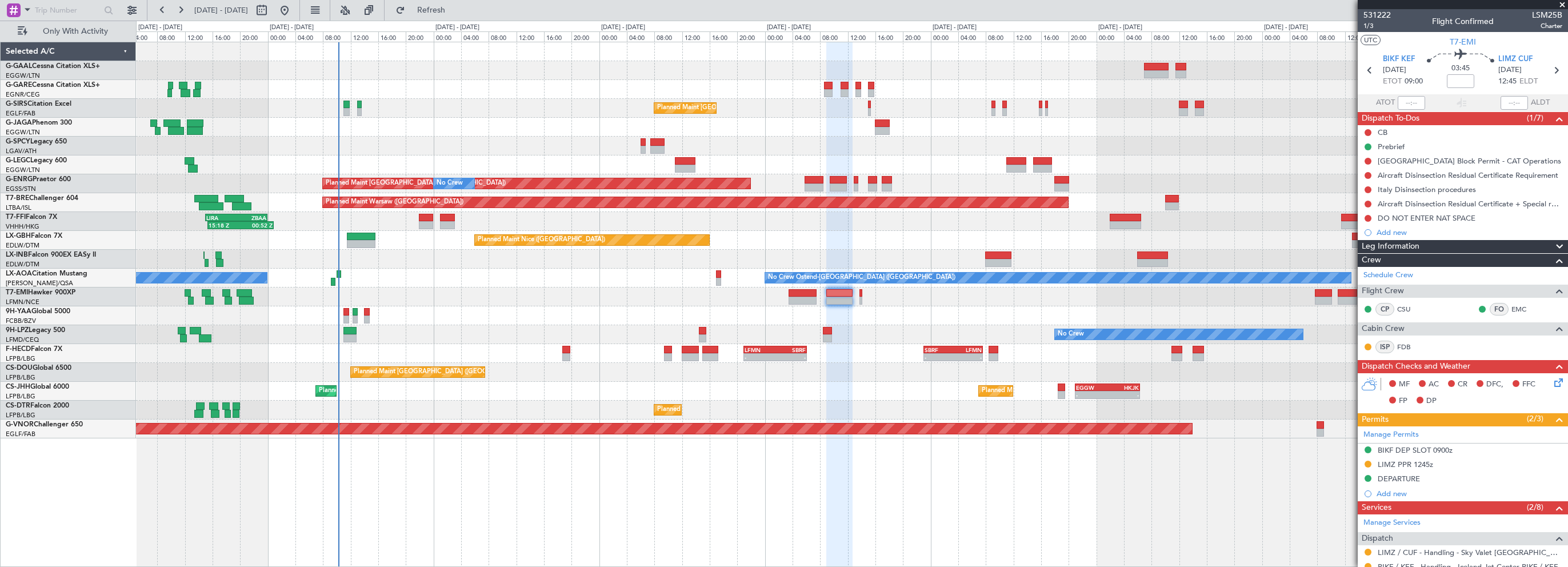
click at [309, 221] on div "- - VHHH 02:00 Z LTFE 13:00 Z 15:18 Z 00:52 Z LIRA 15:00 Z ZBAA 00:00 Z Planned…" at bounding box center [852, 221] width 1432 height 19
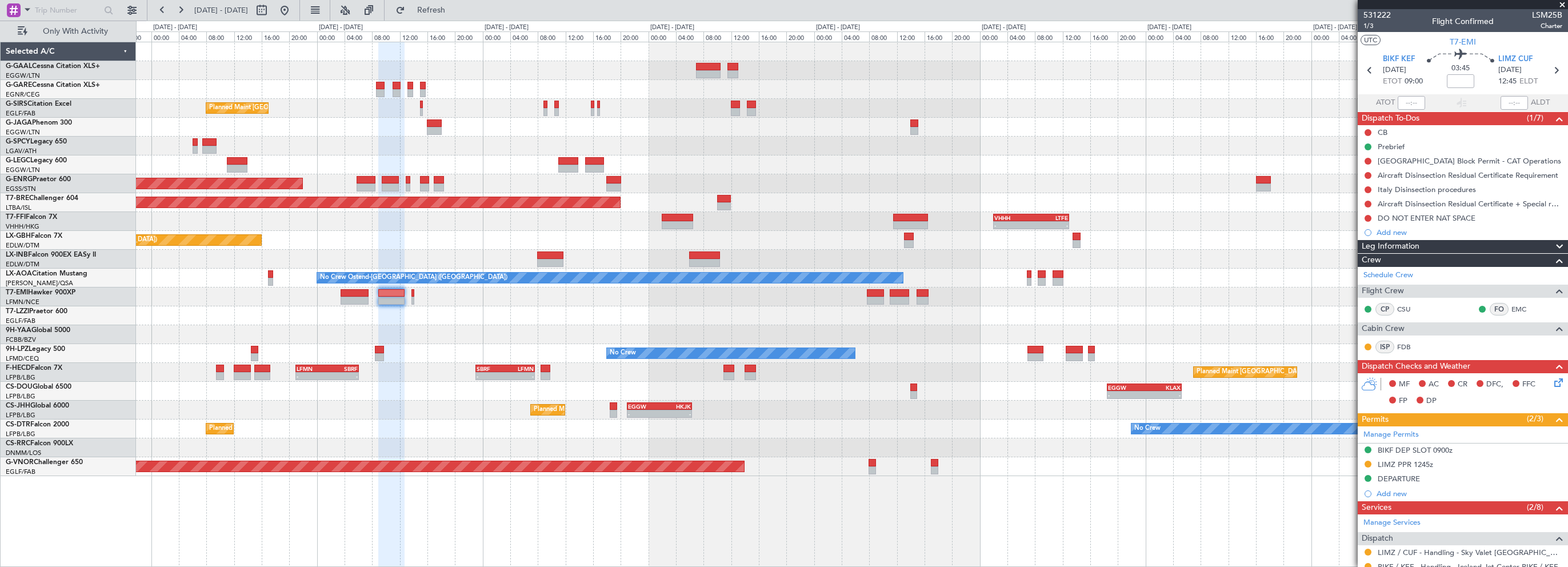
click at [766, 226] on div "- - VHHH 02:00 Z LTFE 13:00 Z 15:18 Z 00:52 Z LIRA 15:00 Z ZBAA 00:00 Z" at bounding box center [852, 221] width 1432 height 19
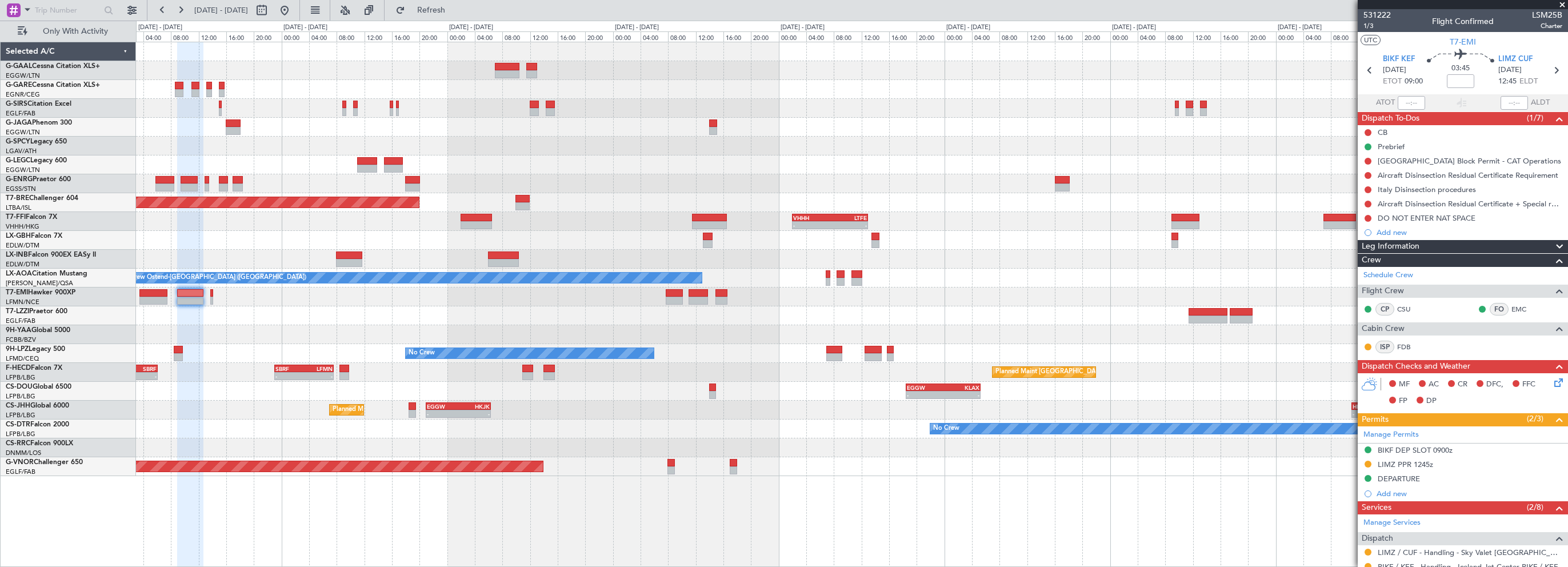
click at [762, 250] on div "Planned Maint [GEOGRAPHIC_DATA] ([GEOGRAPHIC_DATA]) A/C Unavailable [GEOGRAPHIC…" at bounding box center [852, 259] width 1432 height 434
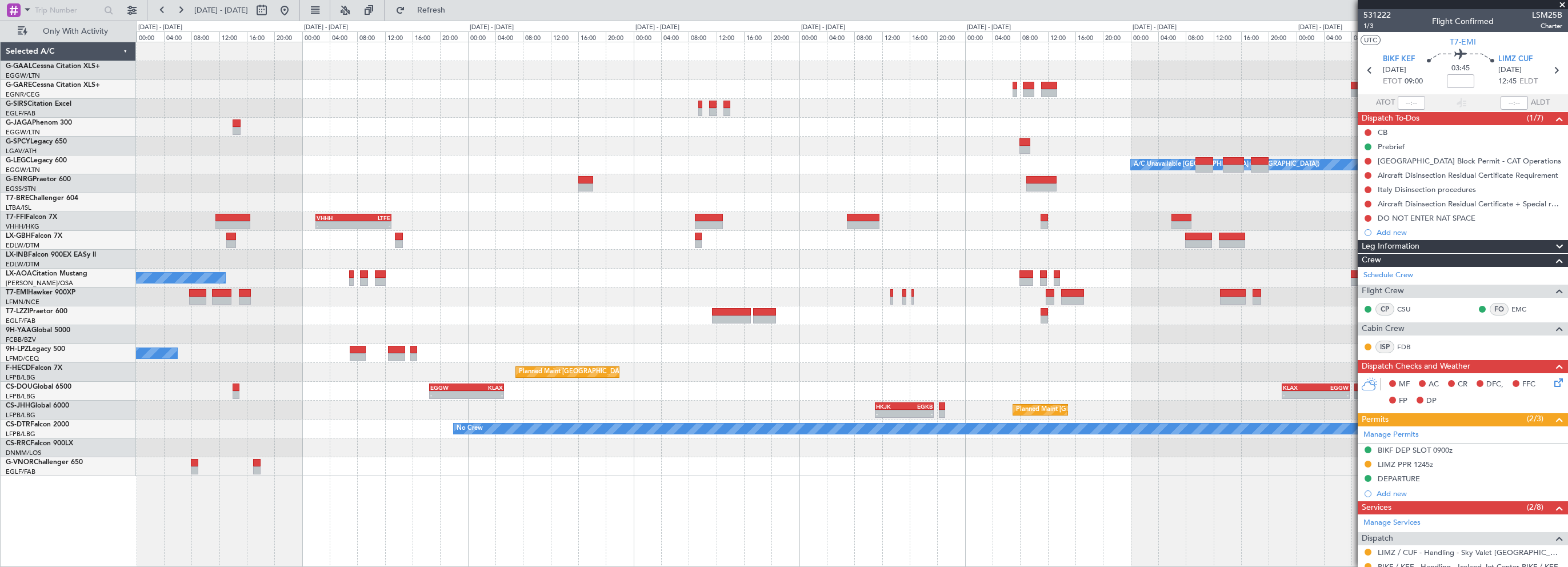
click at [896, 238] on div at bounding box center [852, 240] width 1432 height 19
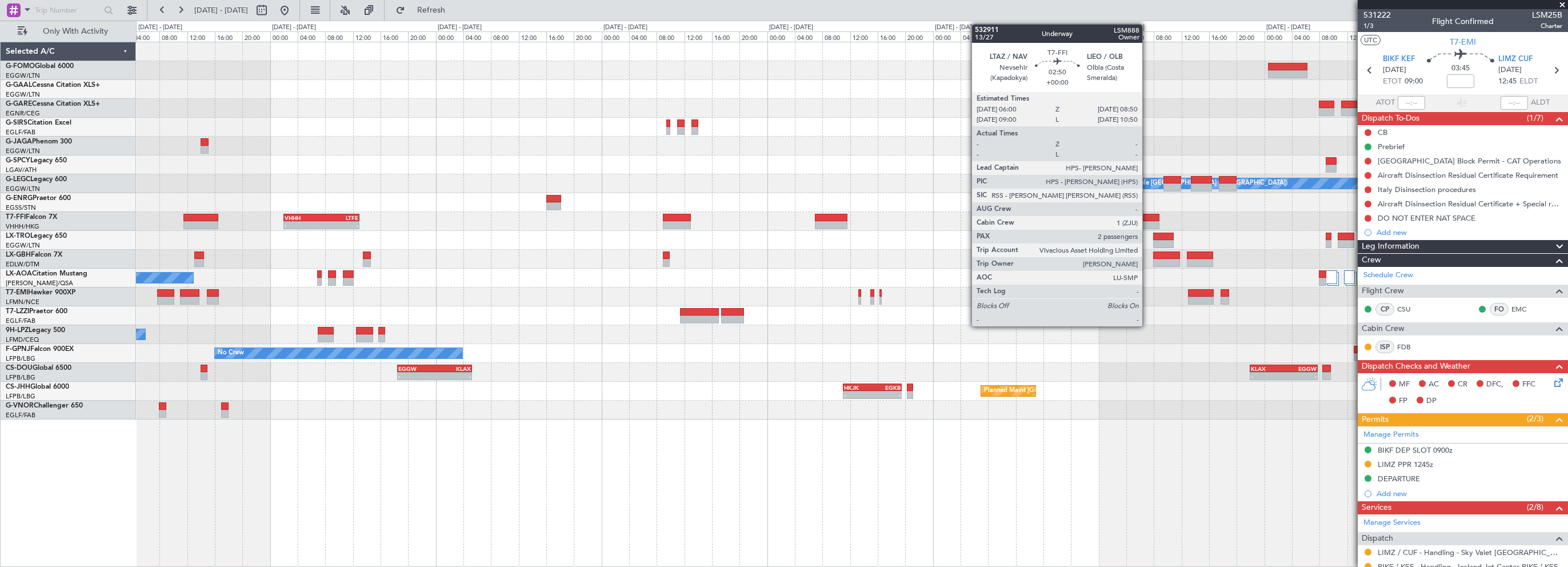
click at [1148, 220] on div at bounding box center [1149, 217] width 20 height 8
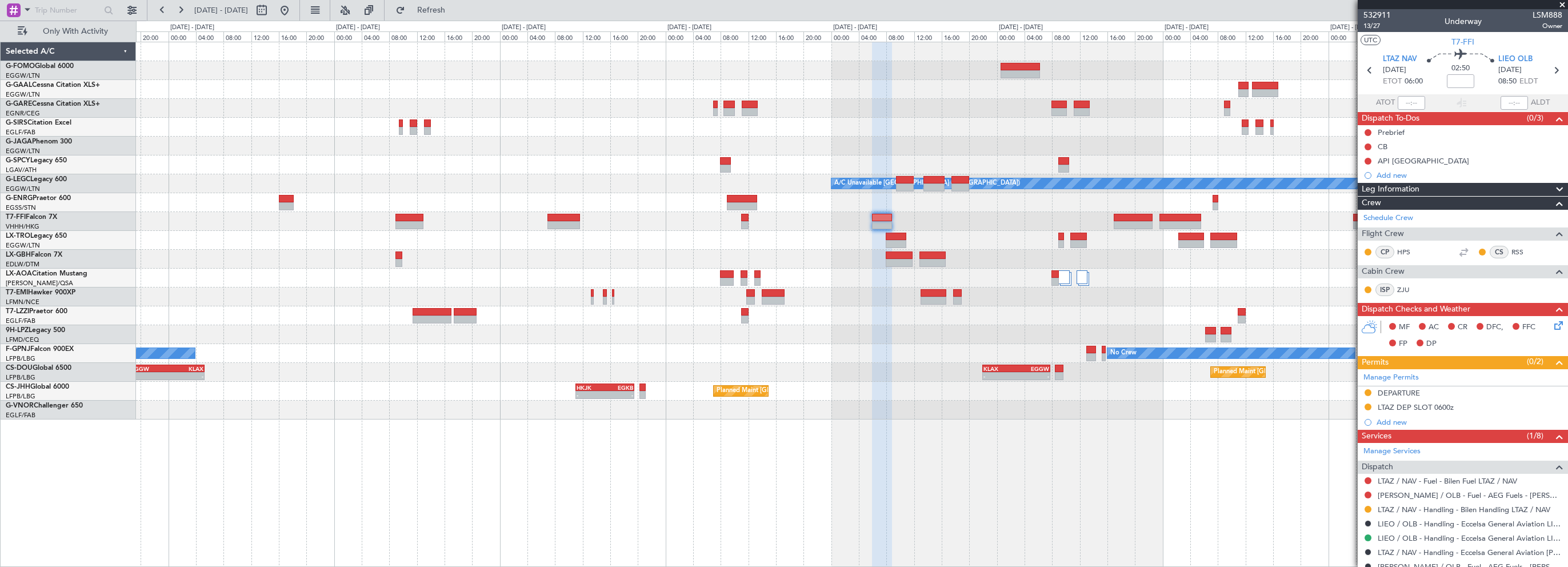
click at [930, 234] on div "- - EGGW 11:00 Z KTEB 17:55 Z Planned [GEOGRAPHIC_DATA] A/C Unavailable [GEOGRA…" at bounding box center [852, 231] width 1432 height 377
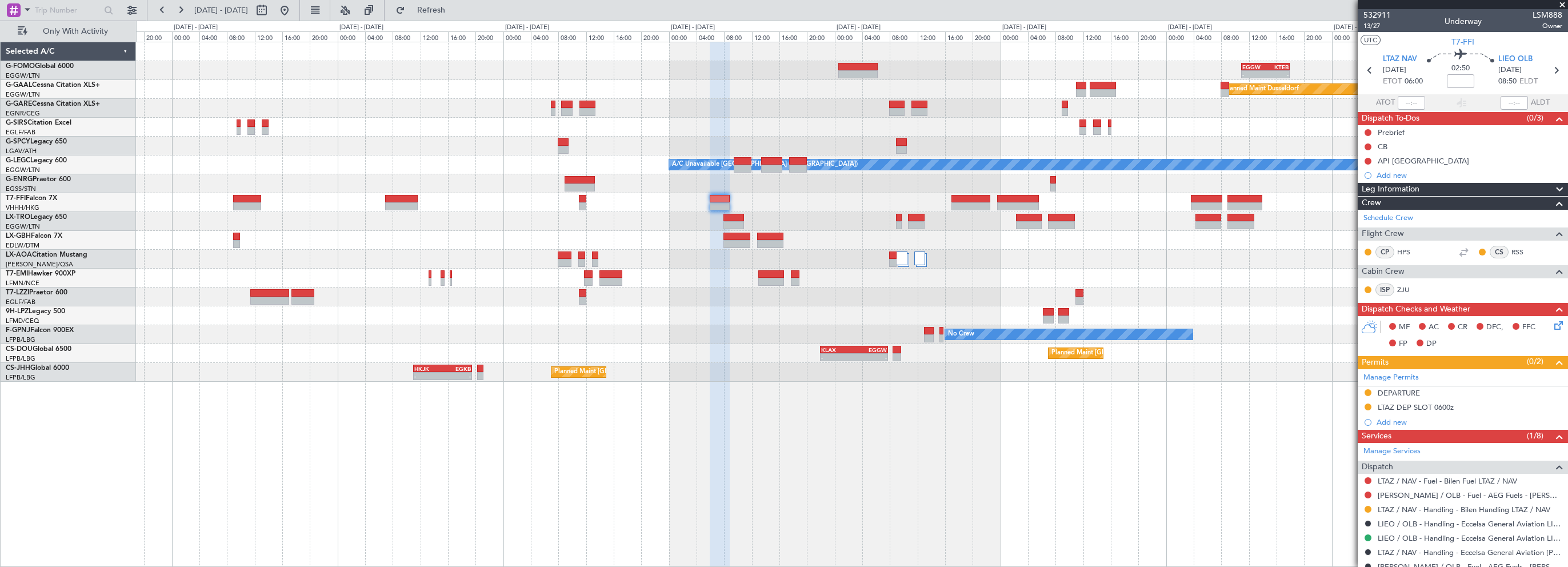
click at [1117, 202] on div "VHHH 02:00 Z LTFE 13:00 Z - -" at bounding box center [852, 202] width 1432 height 19
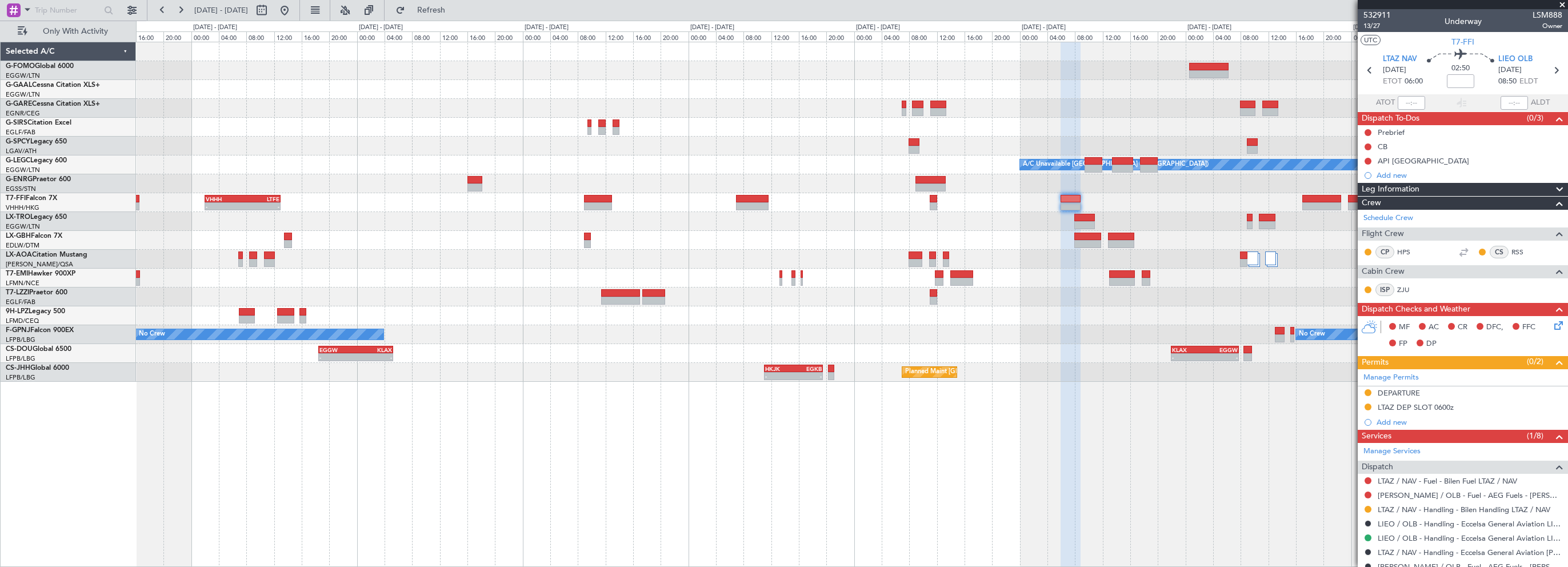
click at [903, 492] on div "- - EGGW 11:00 Z KTEB 17:55 Z Planned Maint Windsor Locks ([PERSON_NAME] Intl) …" at bounding box center [853, 304] width 1432 height 525
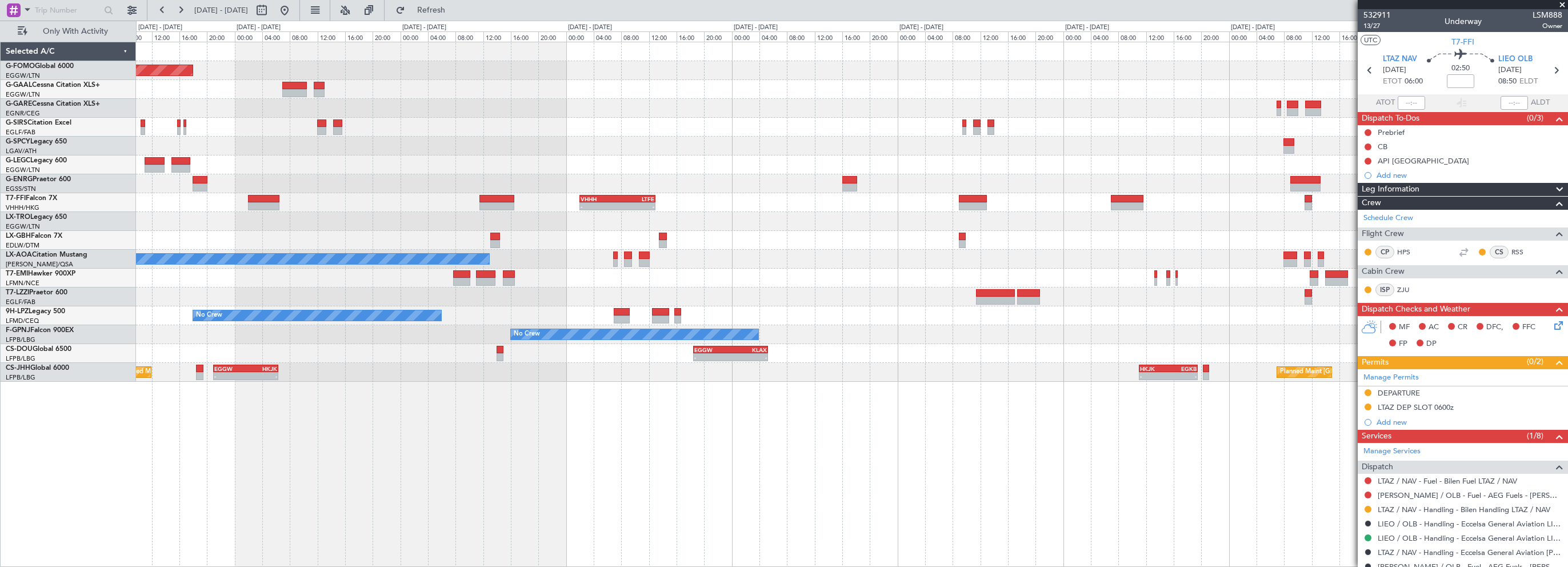
click at [809, 478] on div "Planned Maint Windsor Locks ([PERSON_NAME] Intl) Planned Maint [GEOGRAPHIC_DATA…" at bounding box center [853, 304] width 1432 height 525
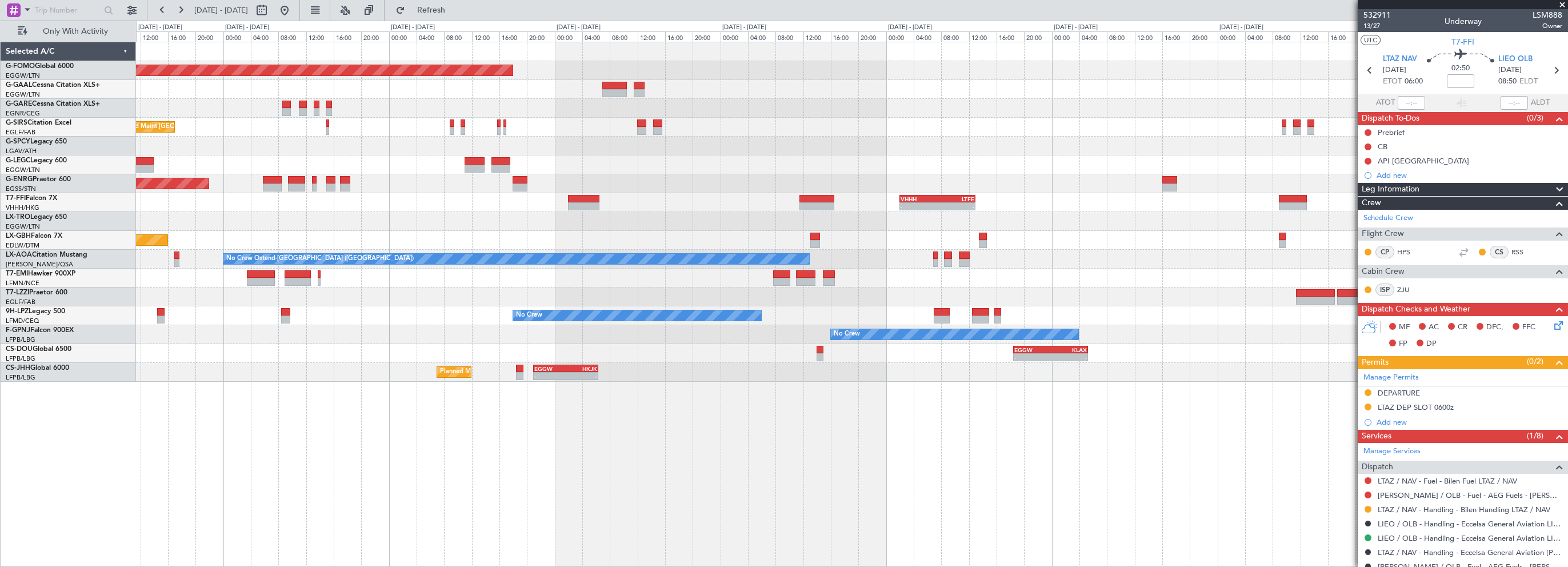
click at [774, 485] on div "Planned Maint Windsor Locks ([PERSON_NAME] Intl) Planned Maint [GEOGRAPHIC_DATA…" at bounding box center [853, 304] width 1432 height 525
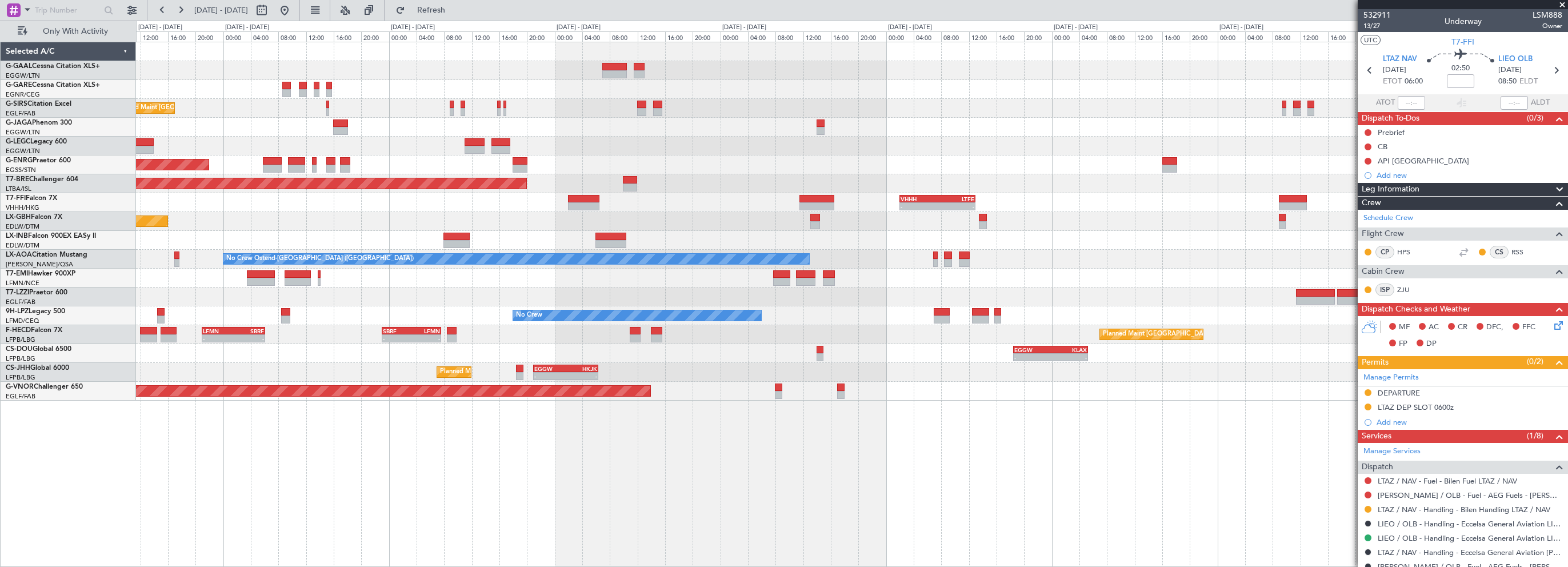
click at [1069, 481] on div "Planned Maint [GEOGRAPHIC_DATA] ([GEOGRAPHIC_DATA]) A/C Unavailable [GEOGRAPHIC…" at bounding box center [853, 304] width 1432 height 525
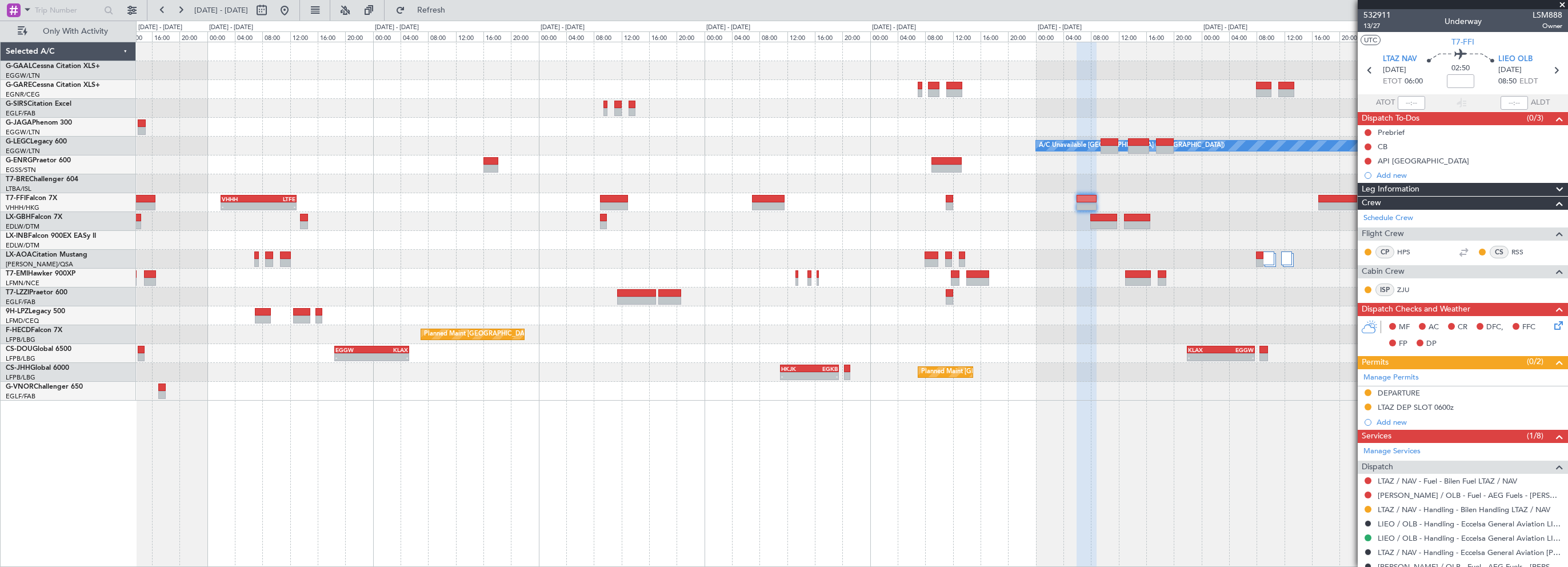
click at [467, 249] on div "Planned Maint Dusseldorf A/C Unavailable [GEOGRAPHIC_DATA] ([GEOGRAPHIC_DATA]) …" at bounding box center [852, 221] width 1432 height 358
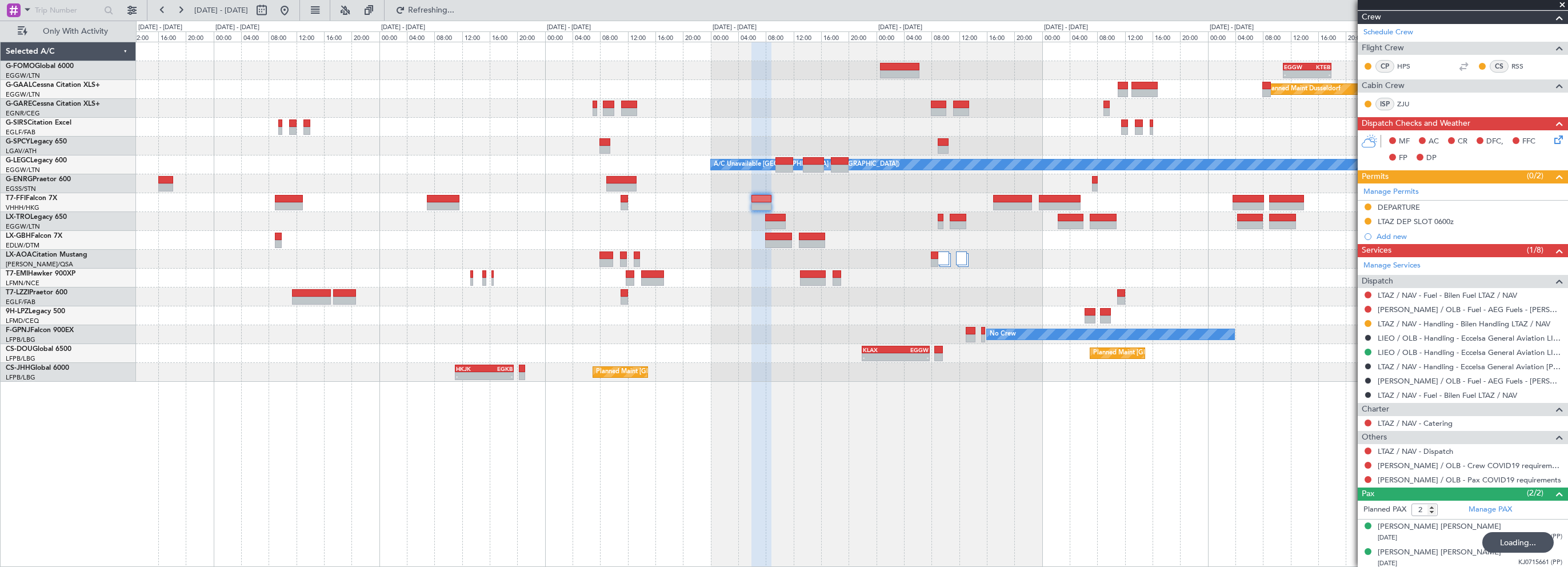
scroll to position [188, 0]
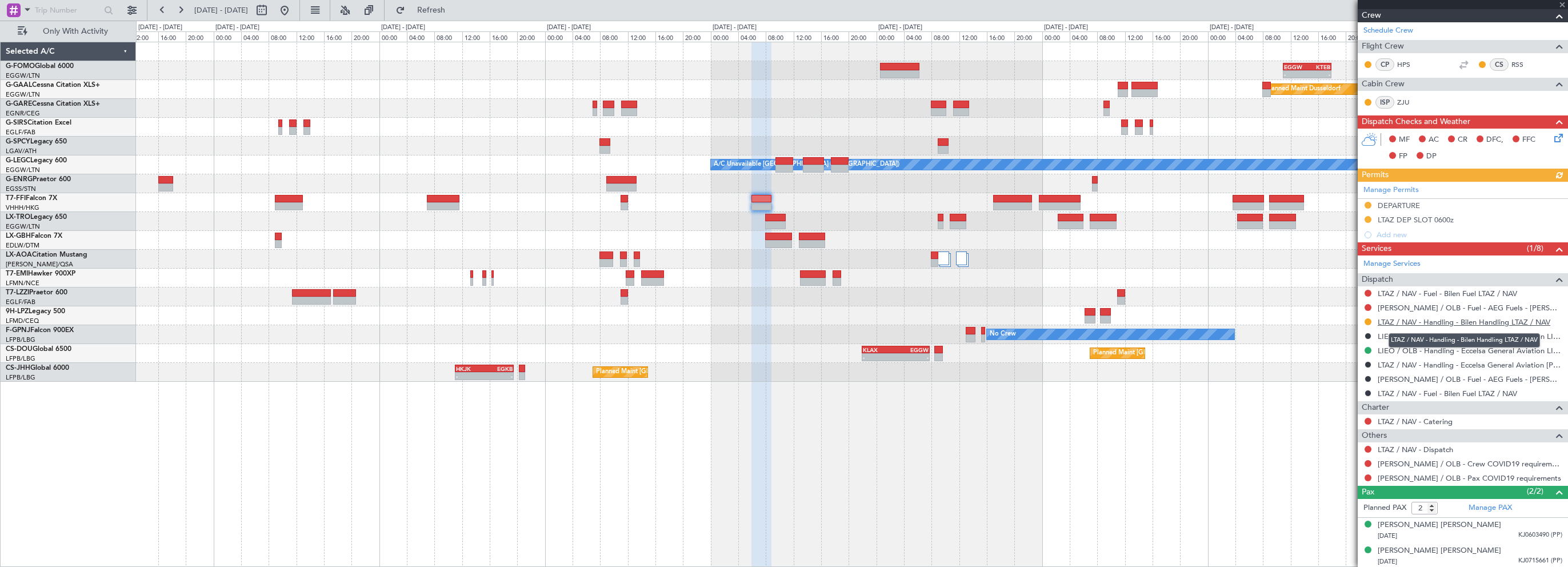
click at [1421, 317] on link "LTAZ / NAV - Handling - Bilen Handling LTAZ / NAV" at bounding box center [1464, 322] width 172 height 10
click at [384, 434] on div "- - EGGW 11:00 Z KTEB 17:55 Z Planned [GEOGRAPHIC_DATA] A/C Unavailable [GEOGRA…" at bounding box center [853, 304] width 1432 height 525
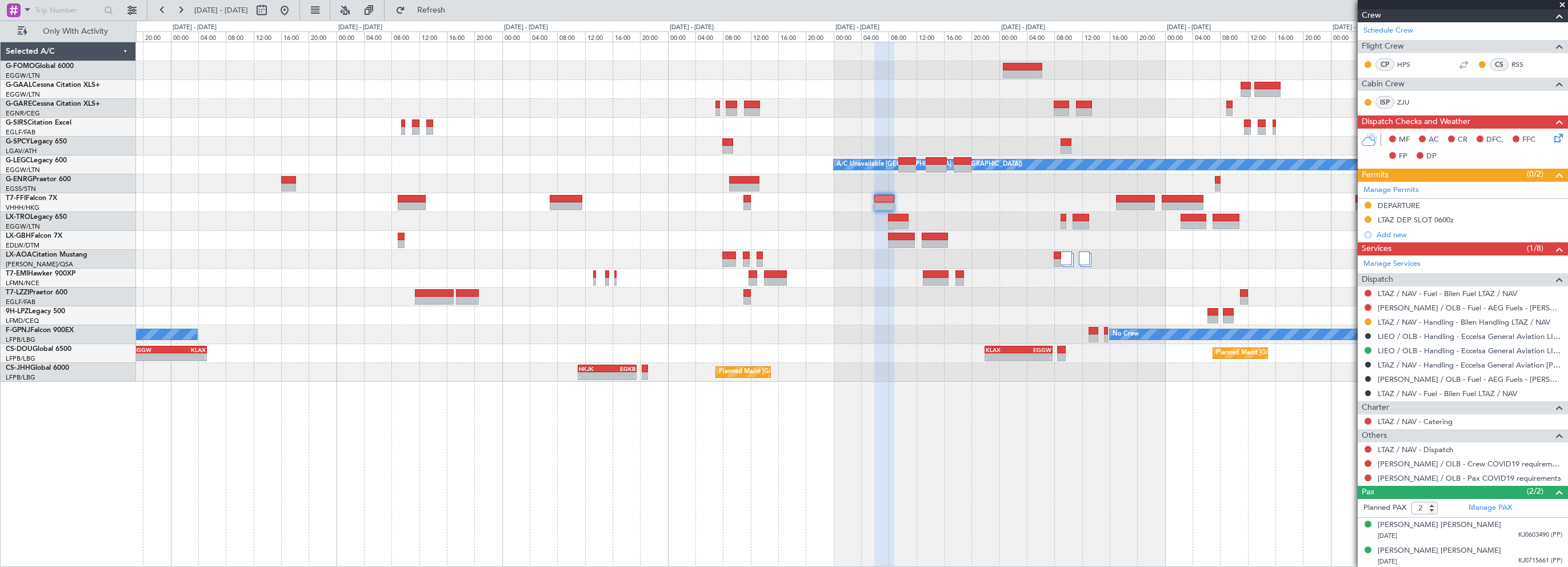
click at [454, 466] on div "- - EGGW 11:00 Z KTEB 17:55 Z Planned [GEOGRAPHIC_DATA] A/C Unavailable [GEOGRA…" at bounding box center [853, 304] width 1432 height 525
click at [741, 432] on div "- - EGGW 11:00 Z KTEB 17:55 Z Planned [GEOGRAPHIC_DATA] A/C Unavailable [GEOGRA…" at bounding box center [853, 304] width 1432 height 525
click at [455, 11] on span "Refresh" at bounding box center [431, 10] width 48 height 8
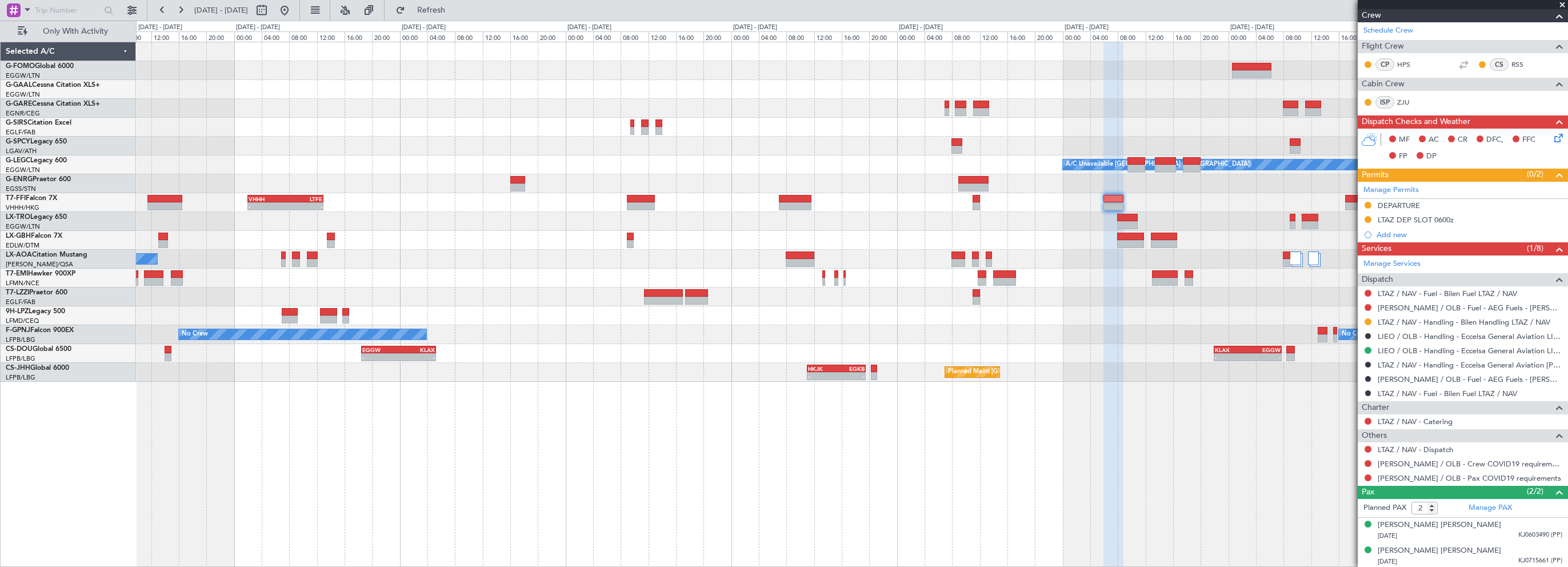
click at [990, 498] on div "- - EGGW 11:00 Z KTEB 17:55 Z Planned Maint Windsor Locks ([PERSON_NAME] Intl) …" at bounding box center [853, 304] width 1432 height 525
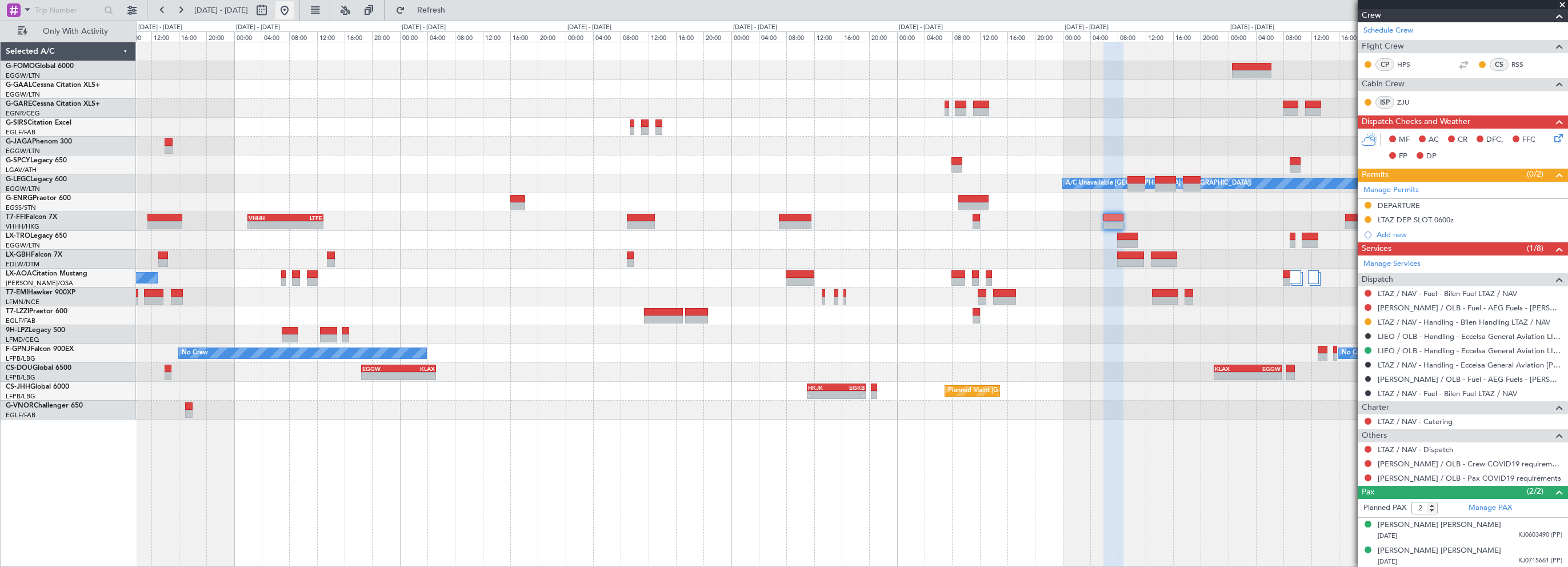
click at [294, 7] on button at bounding box center [285, 10] width 18 height 18
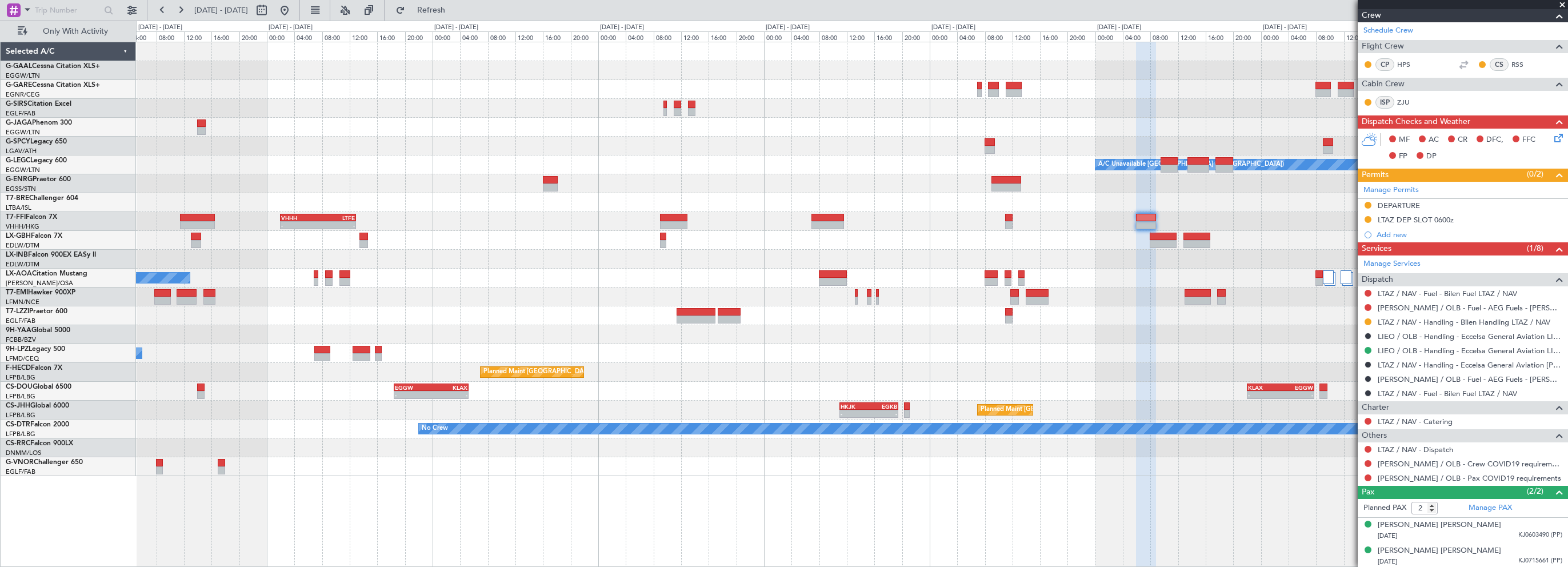
click at [637, 360] on div "No Crew" at bounding box center [852, 354] width 1432 height 19
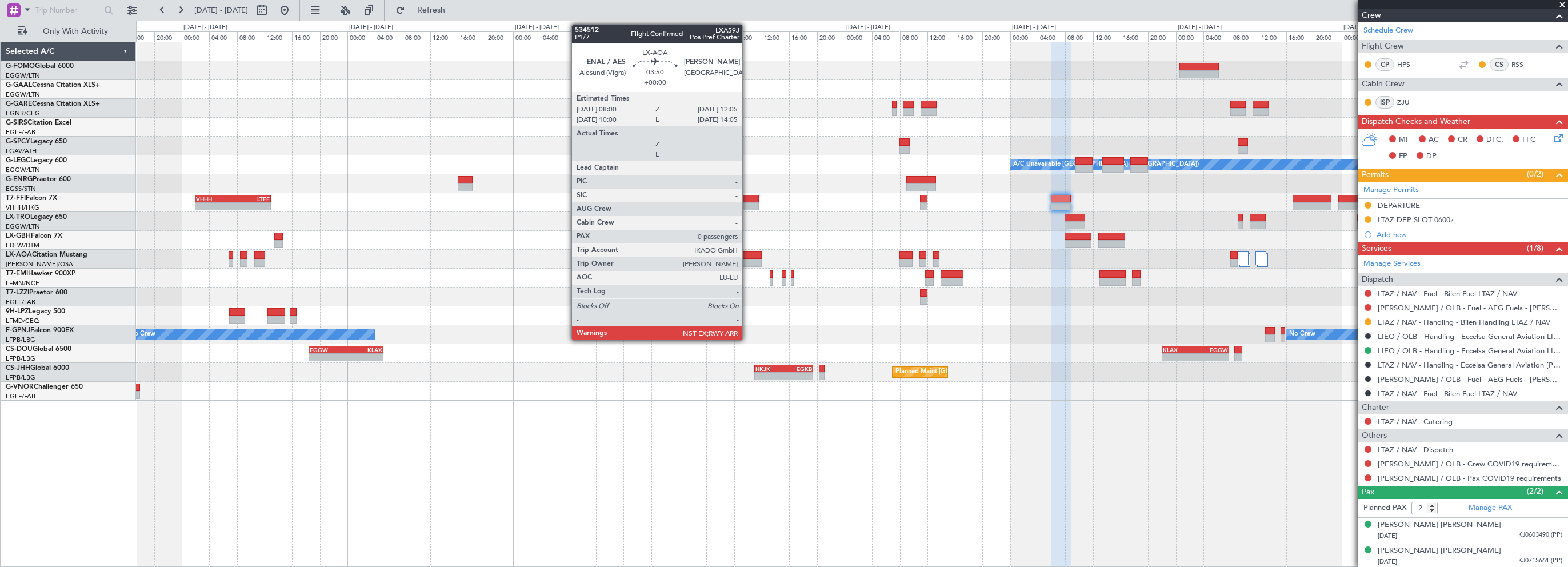
click at [747, 254] on div at bounding box center [747, 256] width 28 height 8
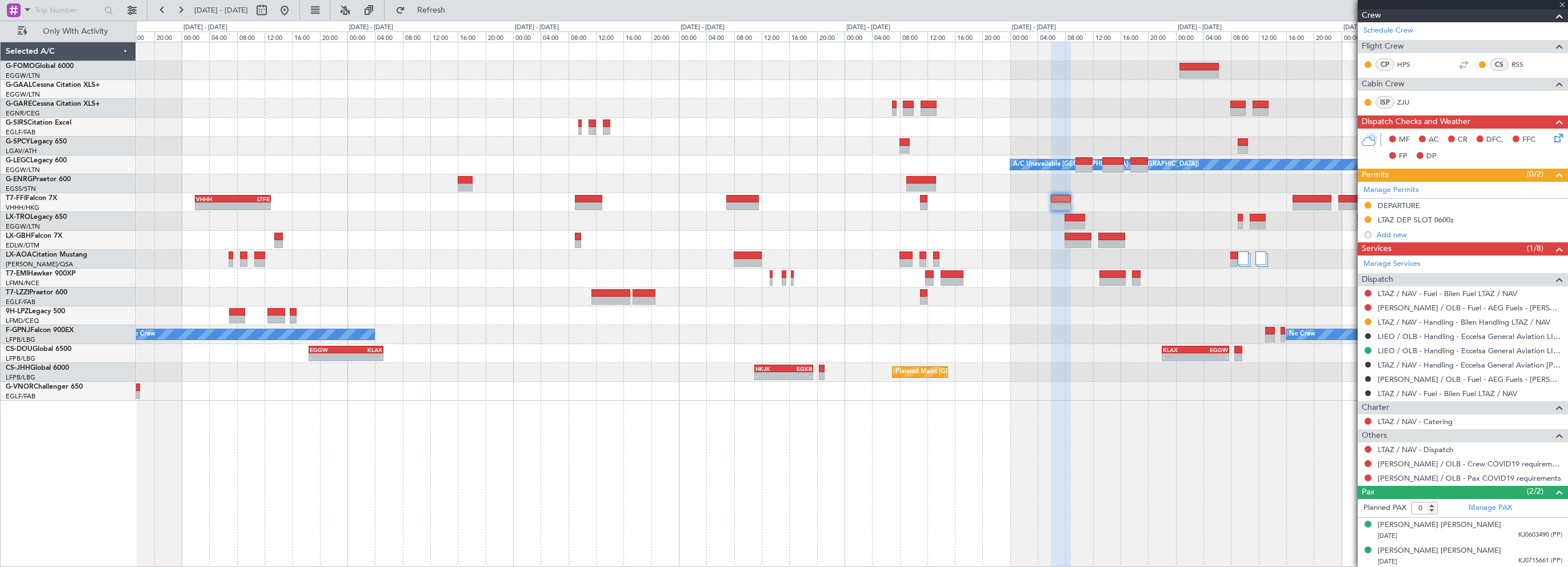
scroll to position [0, 0]
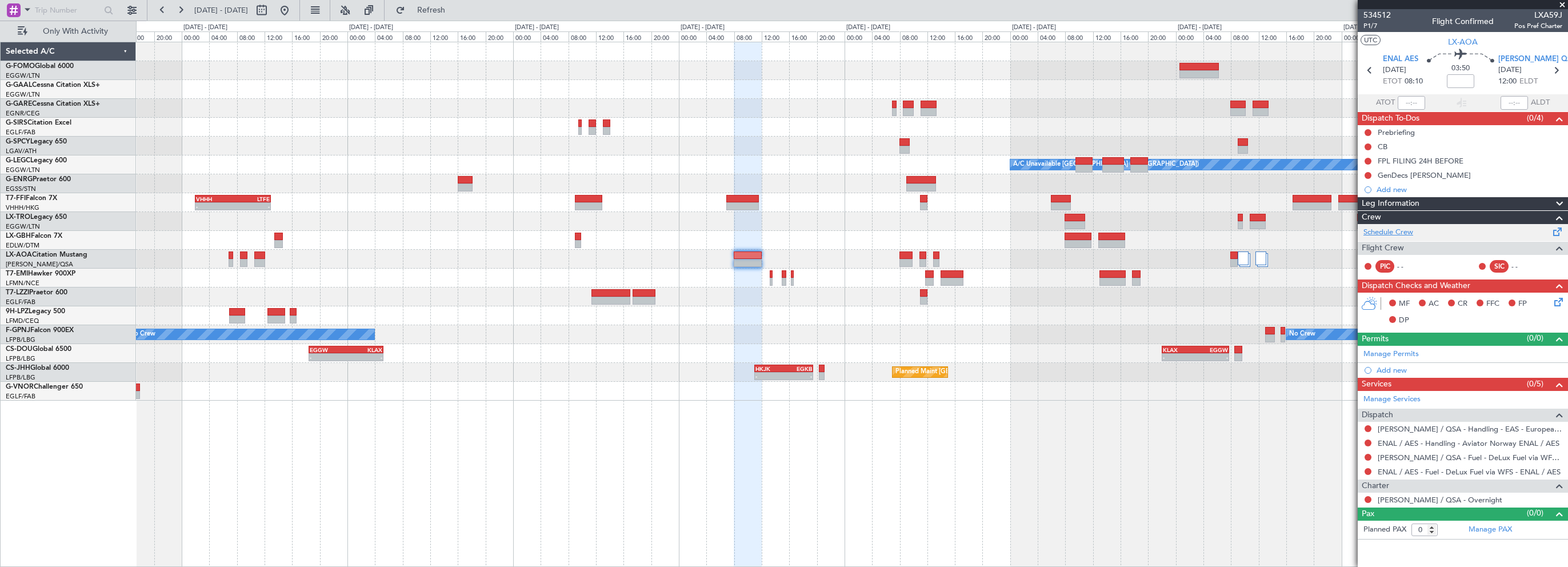
click at [1404, 232] on link "Schedule Crew" at bounding box center [1388, 233] width 49 height 11
click at [455, 10] on span "Refresh" at bounding box center [431, 10] width 48 height 8
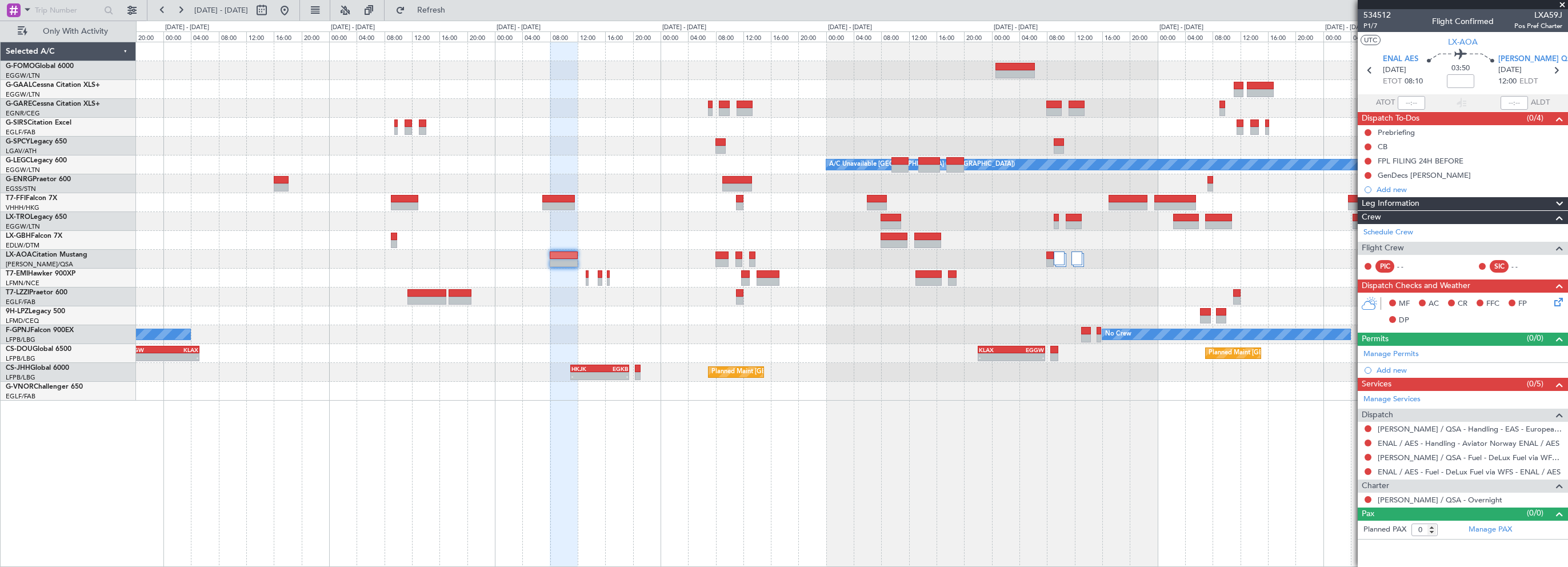
click at [608, 337] on div "No Crew No Crew" at bounding box center [852, 334] width 1432 height 19
click at [455, 6] on span "Refresh" at bounding box center [431, 10] width 48 height 8
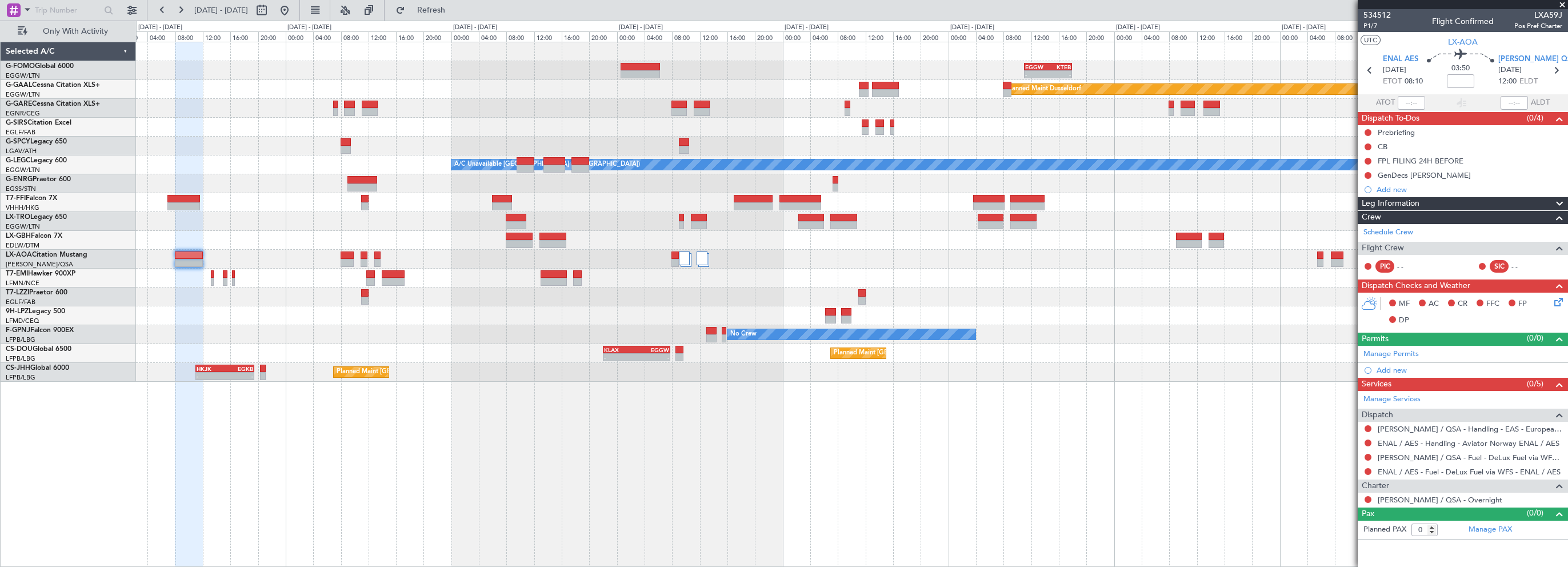
click at [549, 339] on div "- - EGGW 11:00 Z KTEB 17:55 Z Planned [GEOGRAPHIC_DATA] A/C Unavailable [GEOGRA…" at bounding box center [852, 212] width 1432 height 340
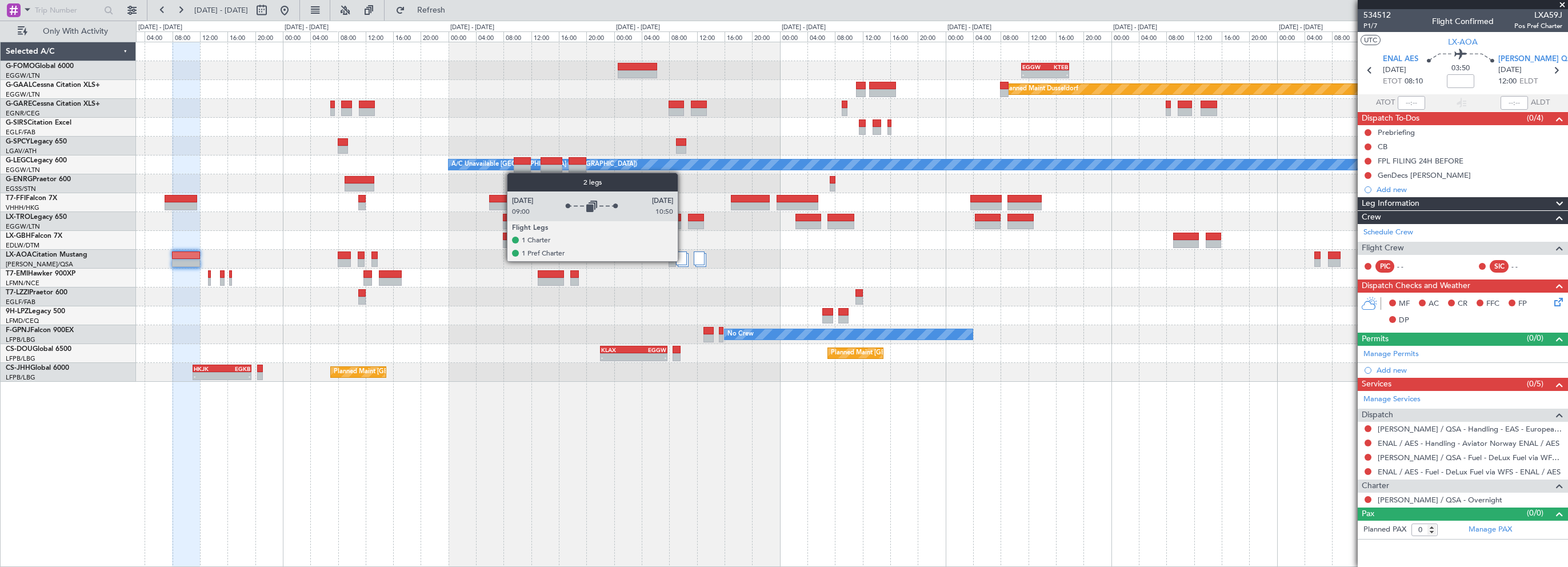
click at [683, 261] on div at bounding box center [681, 258] width 11 height 14
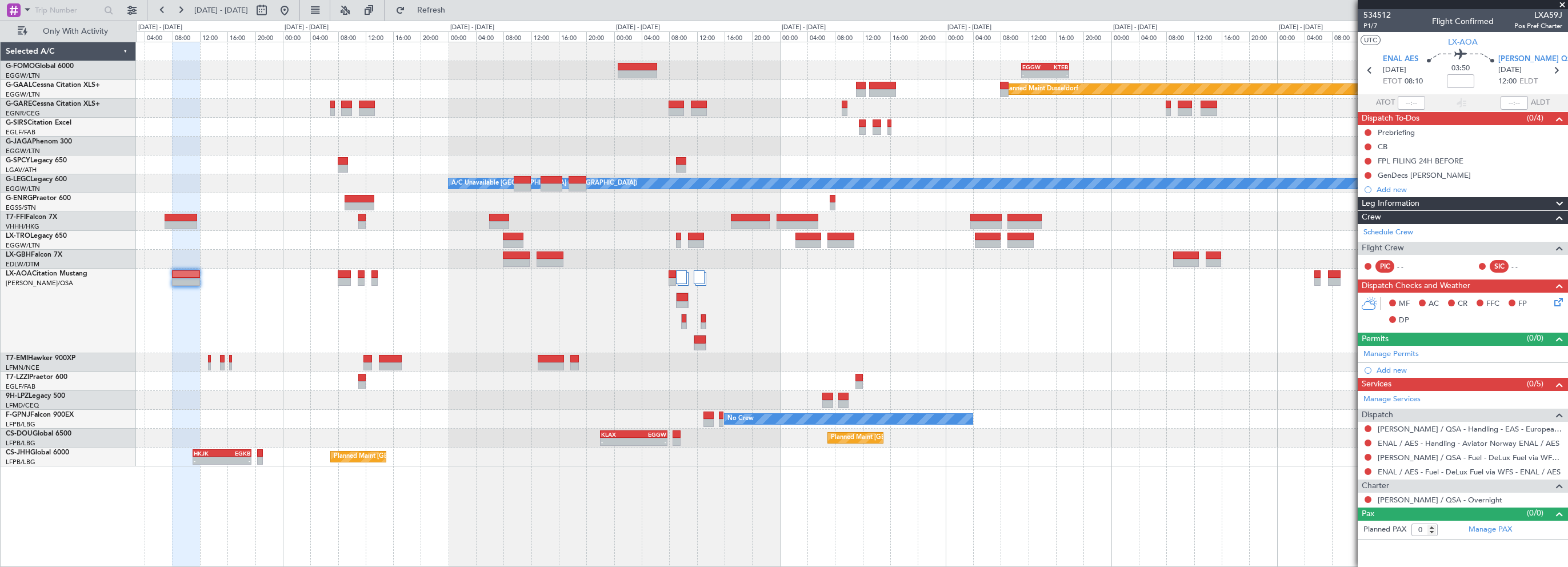
click at [931, 266] on div at bounding box center [852, 259] width 1432 height 19
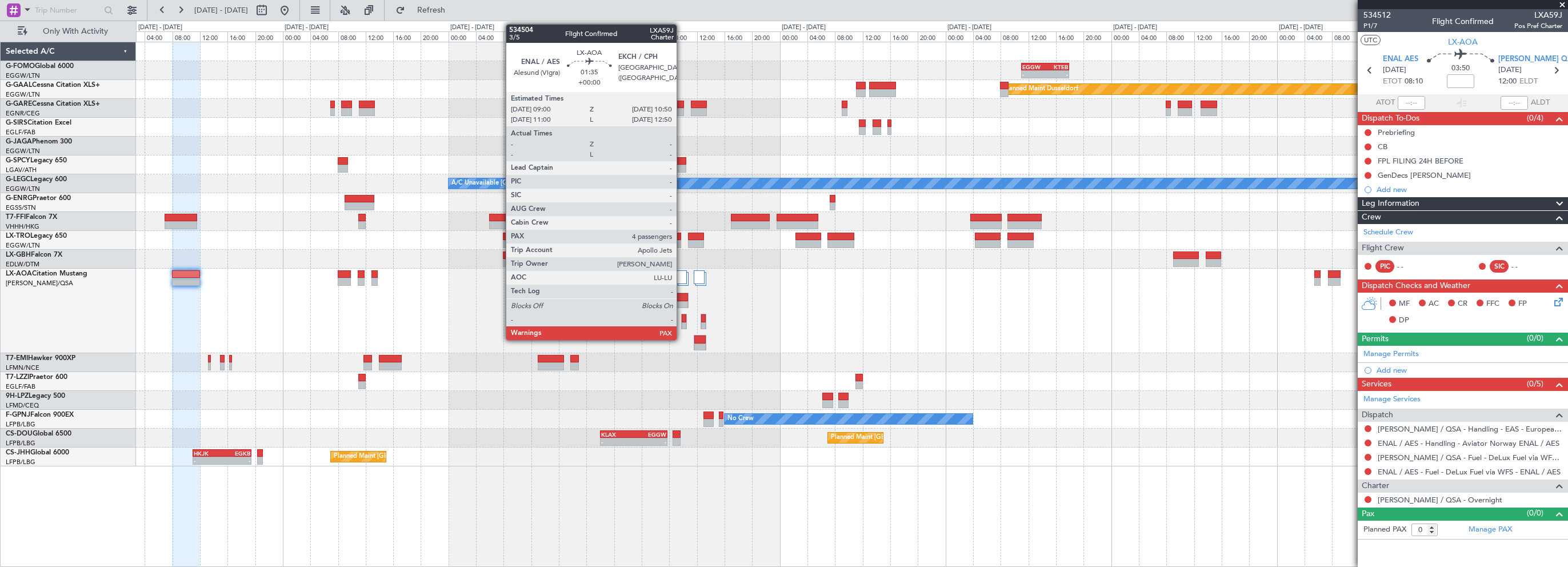
click at [682, 294] on div at bounding box center [682, 297] width 12 height 8
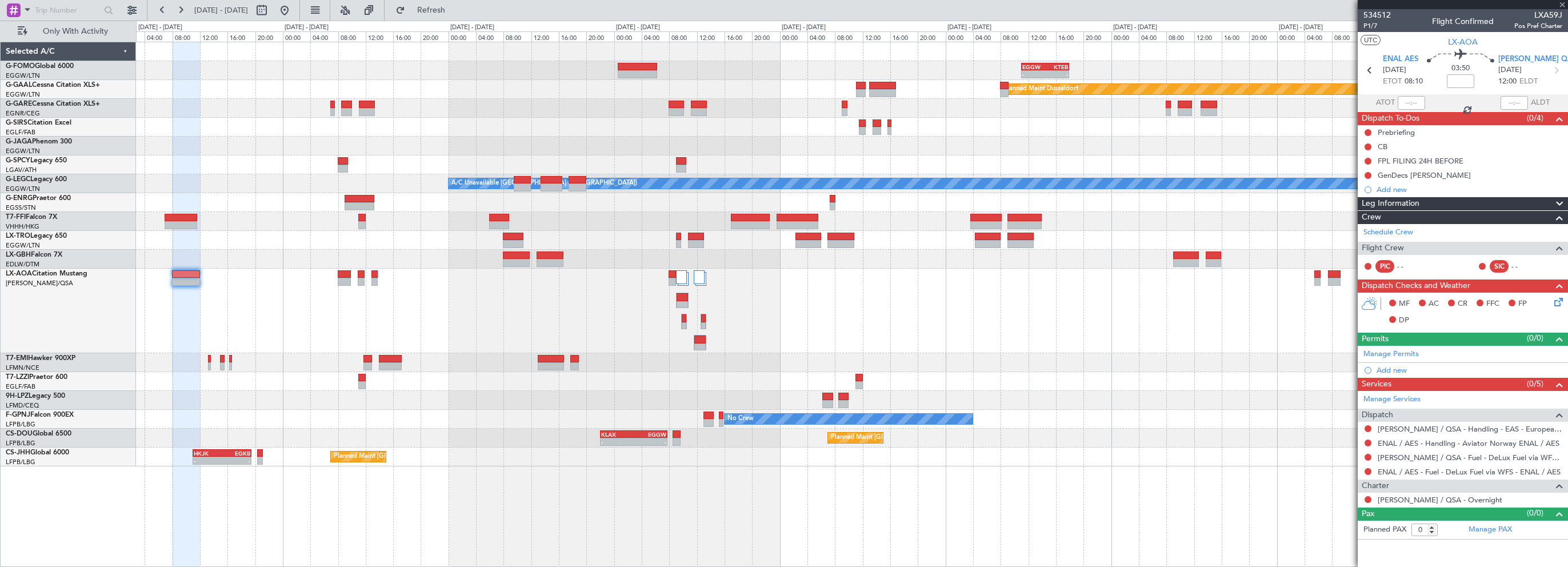
type input "4"
